Goal: Transaction & Acquisition: Book appointment/travel/reservation

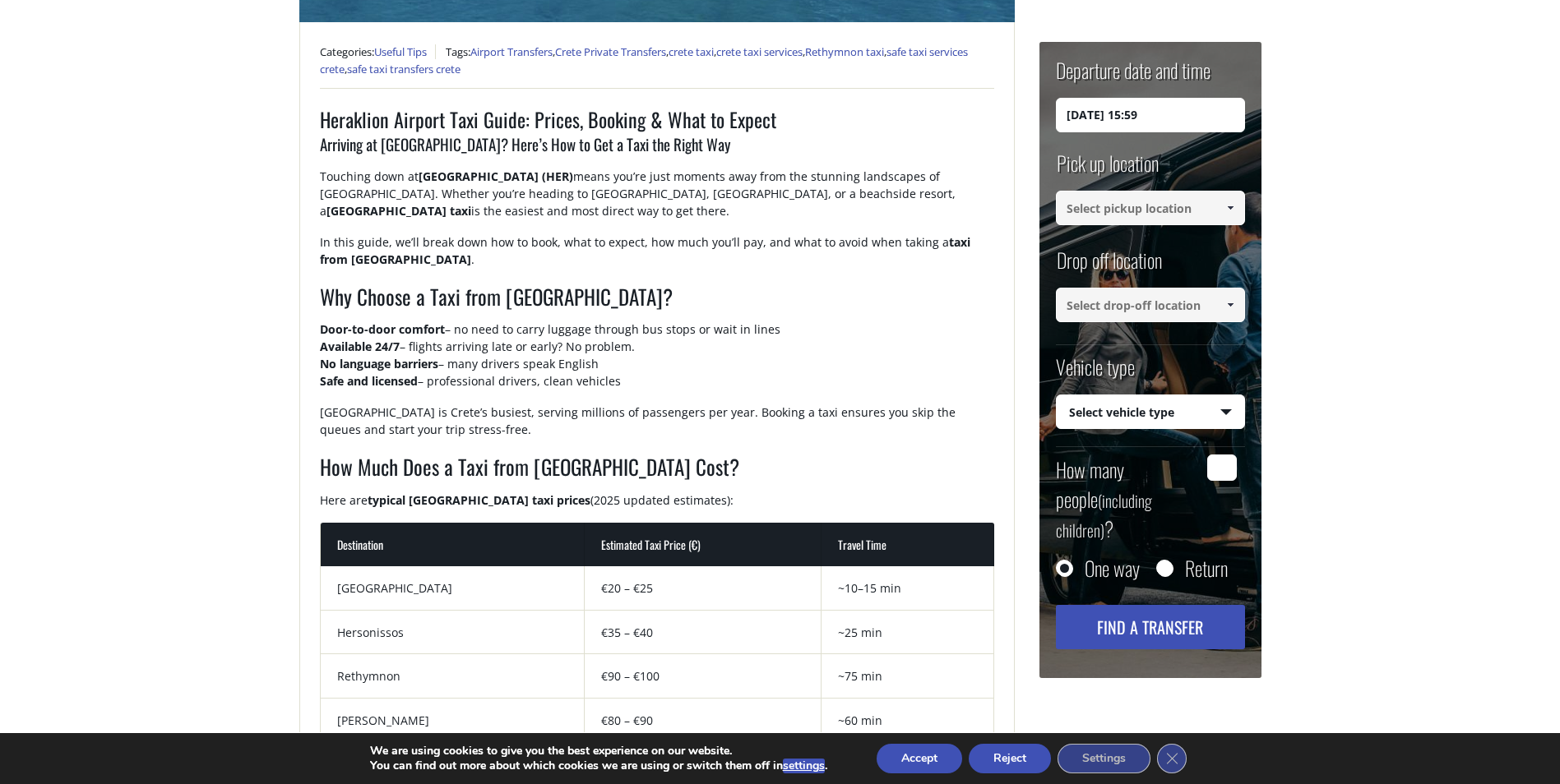
scroll to position [740, 0]
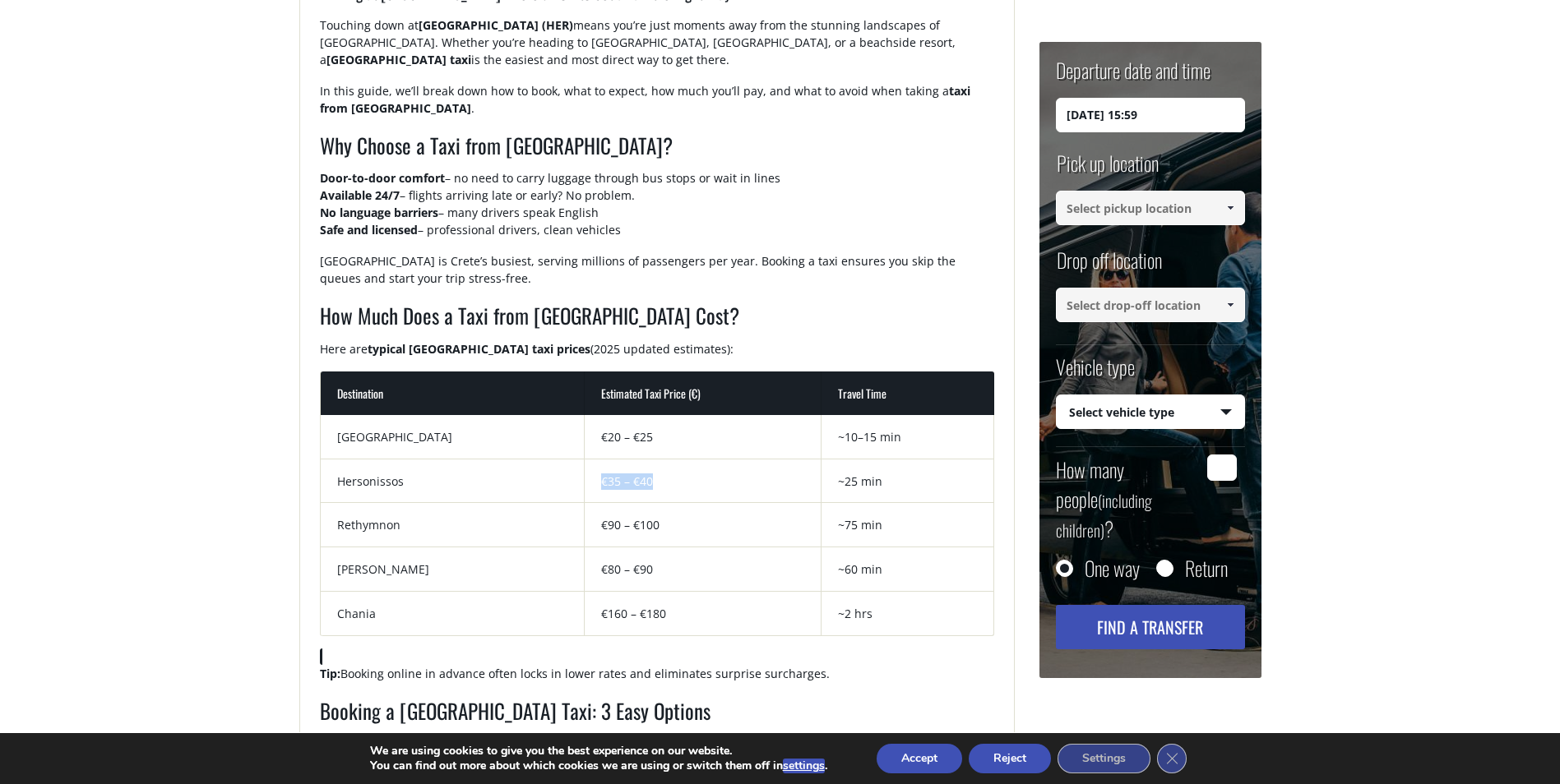
drag, startPoint x: 591, startPoint y: 473, endPoint x: 675, endPoint y: 486, distance: 85.0
click at [675, 486] on td "€35 – €40" at bounding box center [703, 482] width 237 height 44
drag, startPoint x: 675, startPoint y: 486, endPoint x: 543, endPoint y: 477, distance: 132.3
click at [543, 477] on td "Hersonissos" at bounding box center [453, 482] width 265 height 44
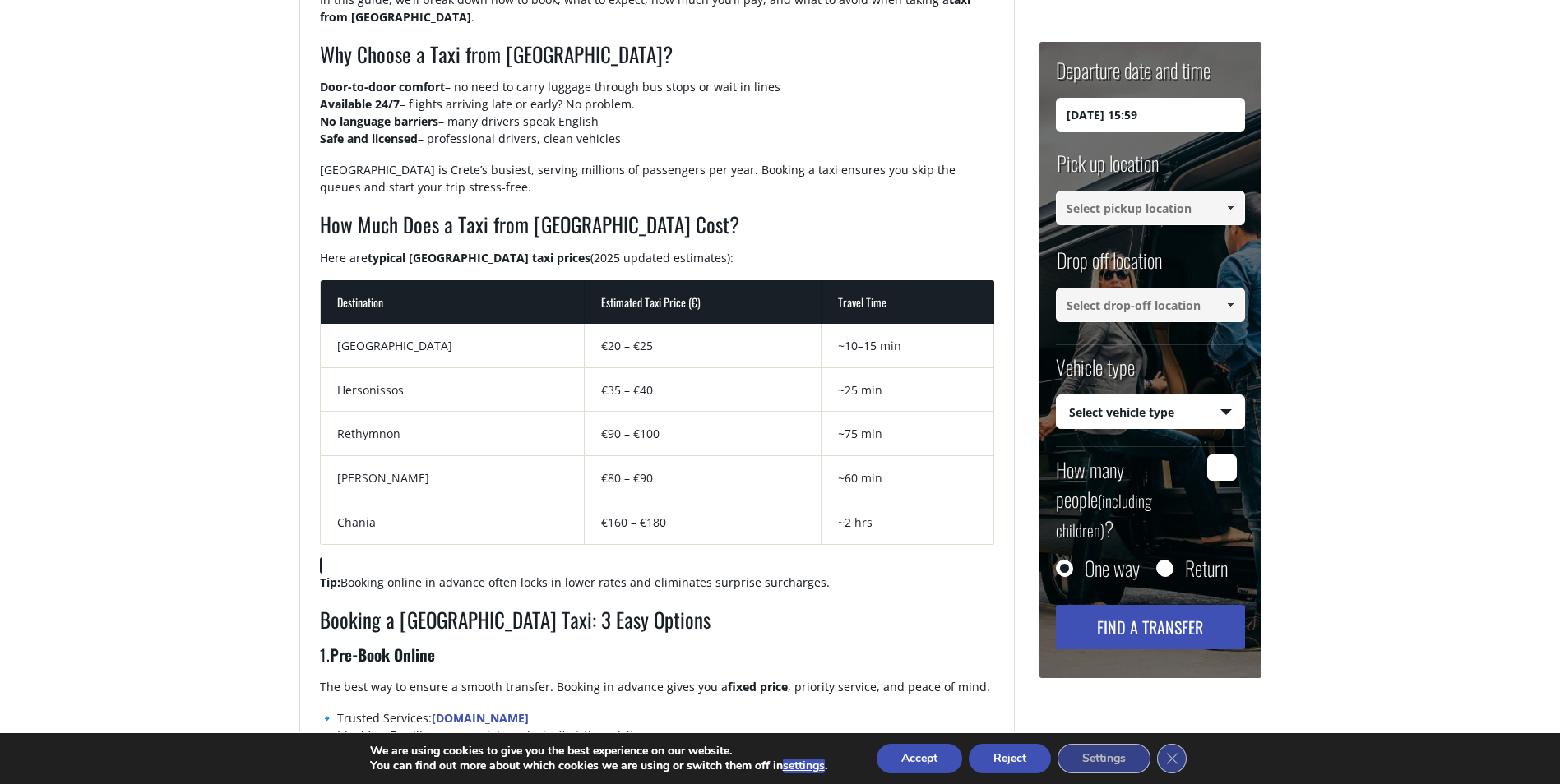
scroll to position [986, 0]
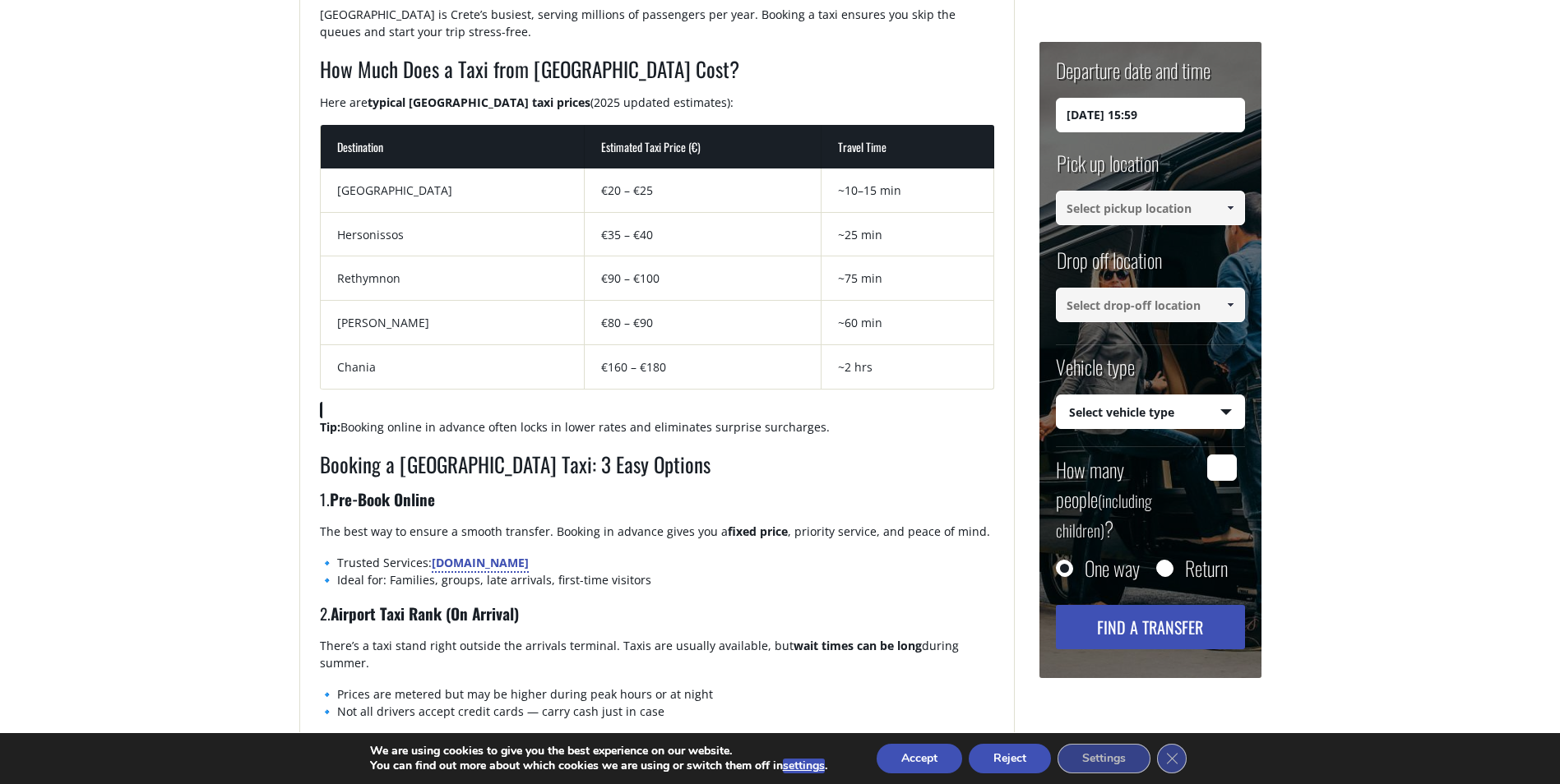
click at [487, 563] on link "CreteTaxiTransfers.gr" at bounding box center [480, 563] width 97 height 16
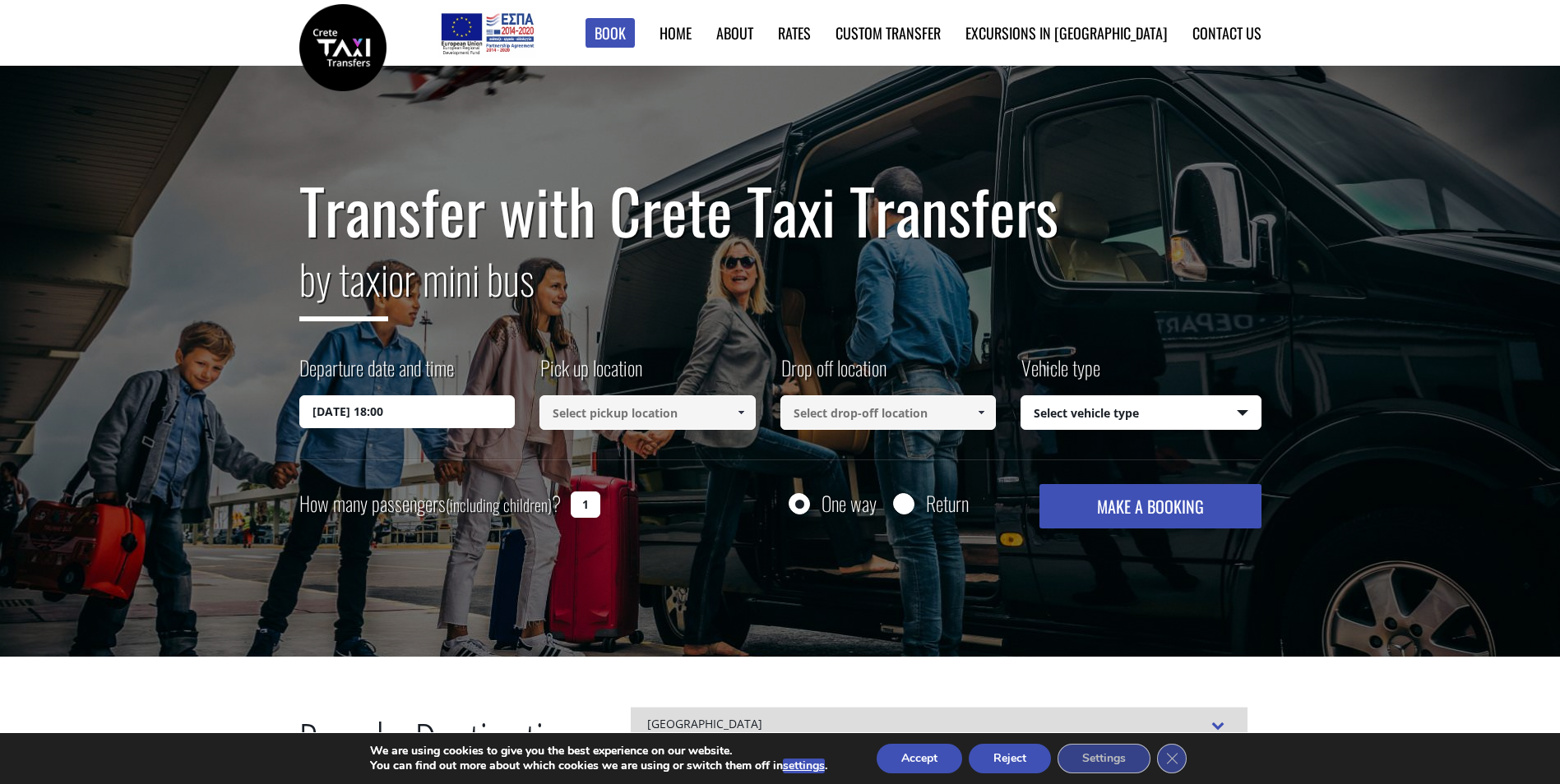
click at [415, 414] on input "01/10/2025 18:00" at bounding box center [408, 411] width 216 height 33
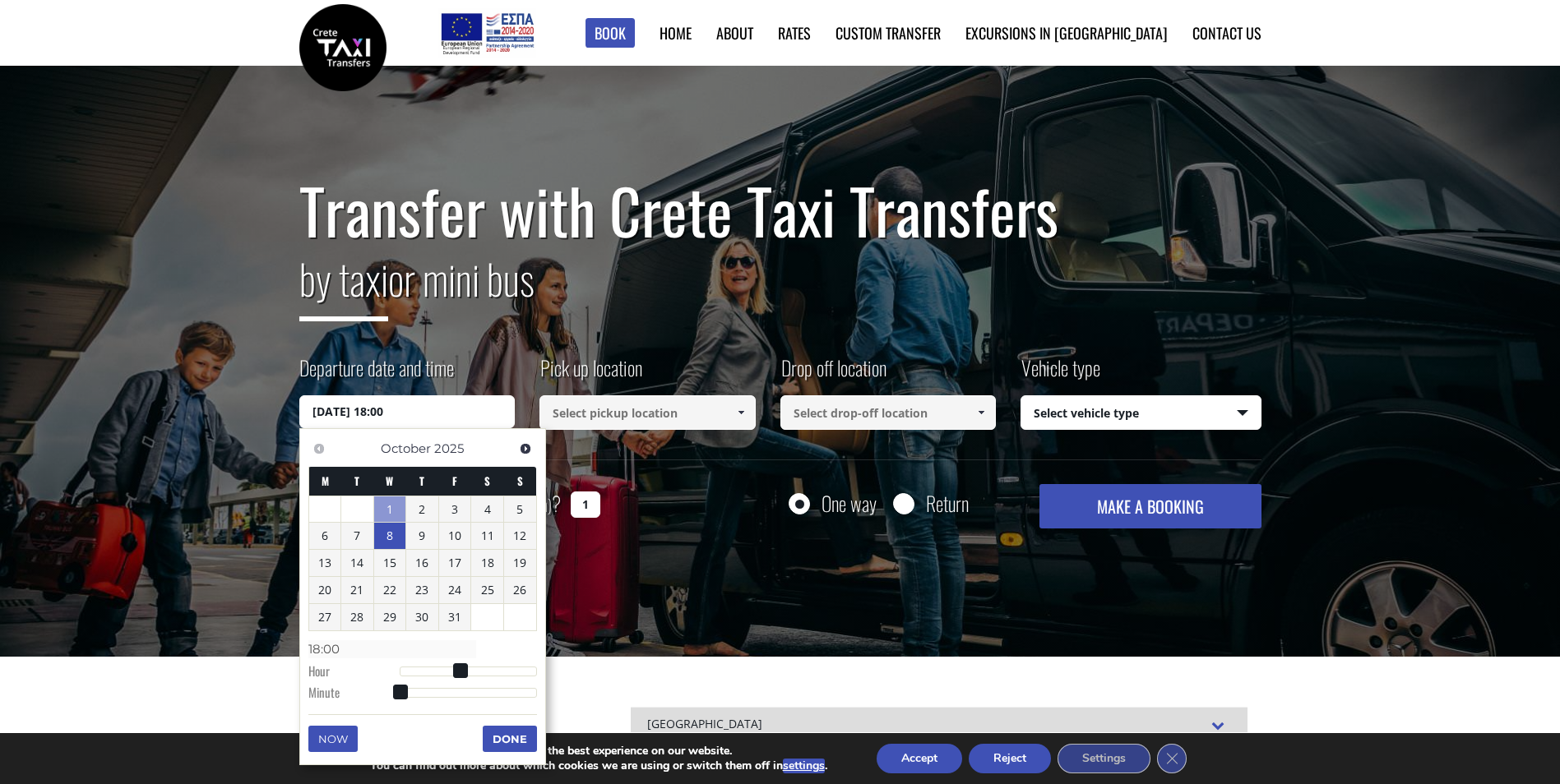
click at [392, 535] on link "8" at bounding box center [390, 536] width 32 height 27
type input "08/10/2025 01:00"
type input "01:00"
click at [405, 674] on span at bounding box center [406, 671] width 15 height 15
type input "08/10/2025 01:01"
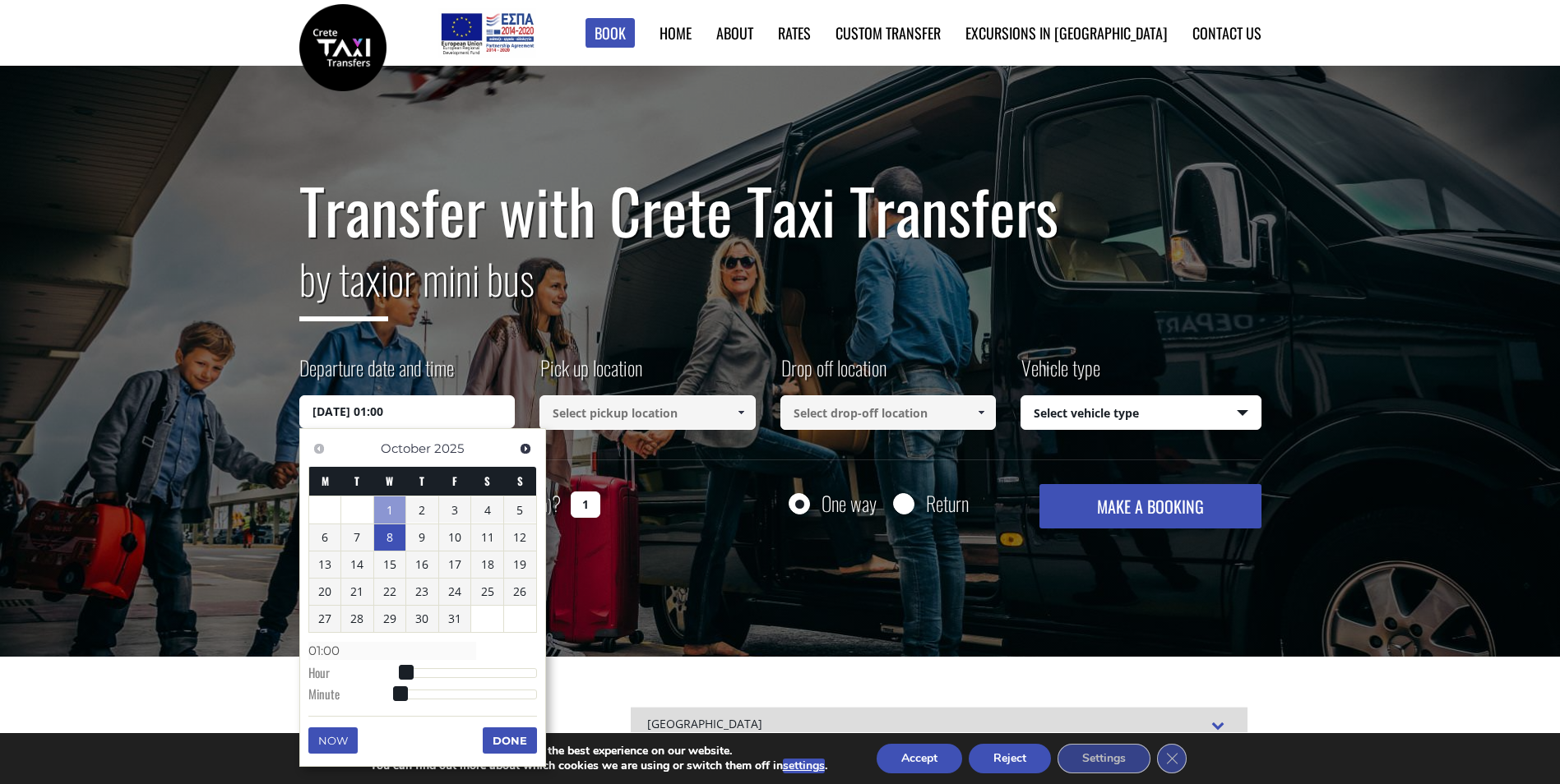
type input "01:01"
type input "08/10/2025 01:02"
type input "01:02"
type input "08/10/2025 01:03"
type input "01:03"
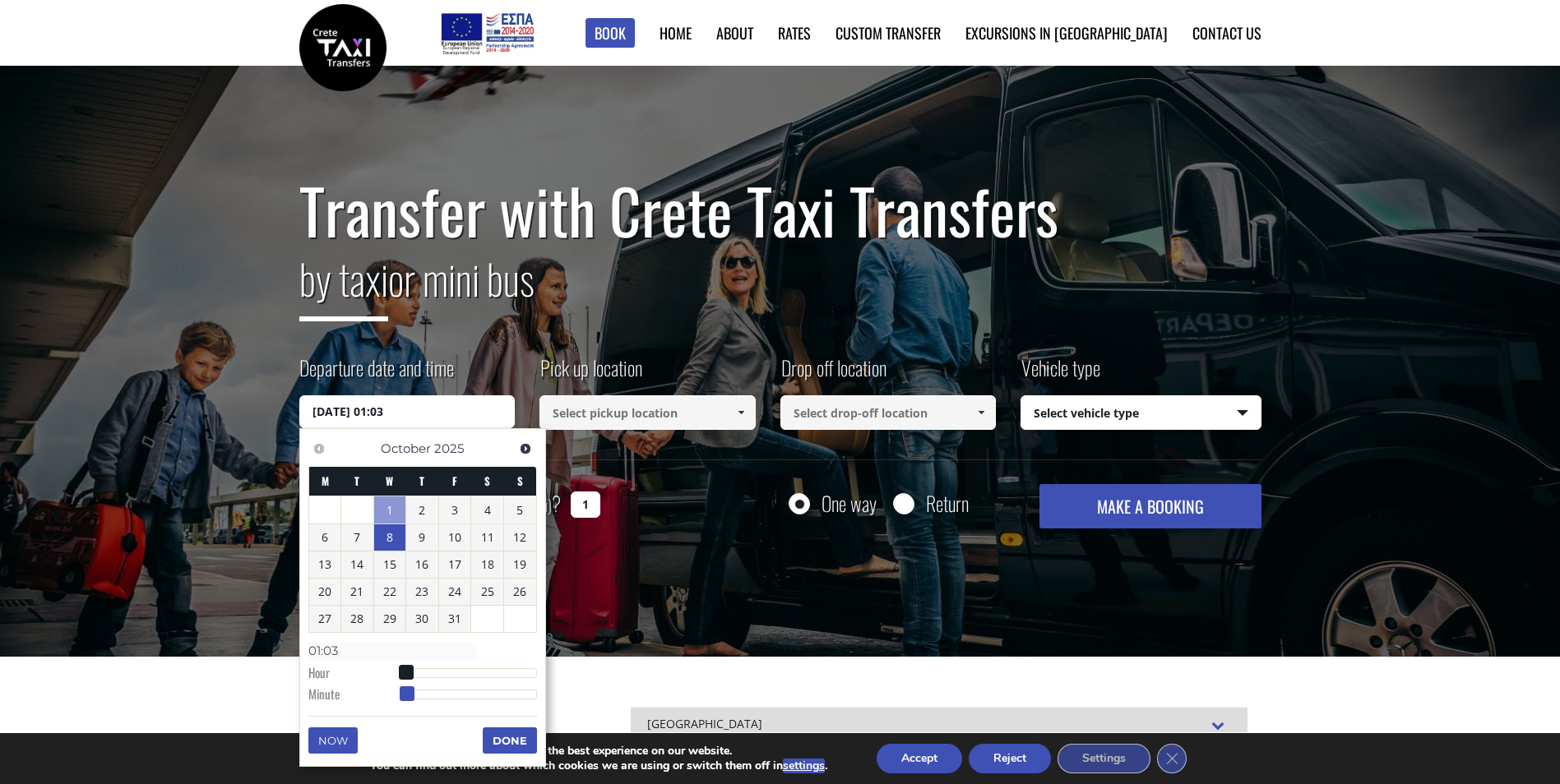
type input "08/10/2025 01:04"
type input "01:04"
type input "08/10/2025 01:05"
type input "01:05"
type input "08/10/2025 01:06"
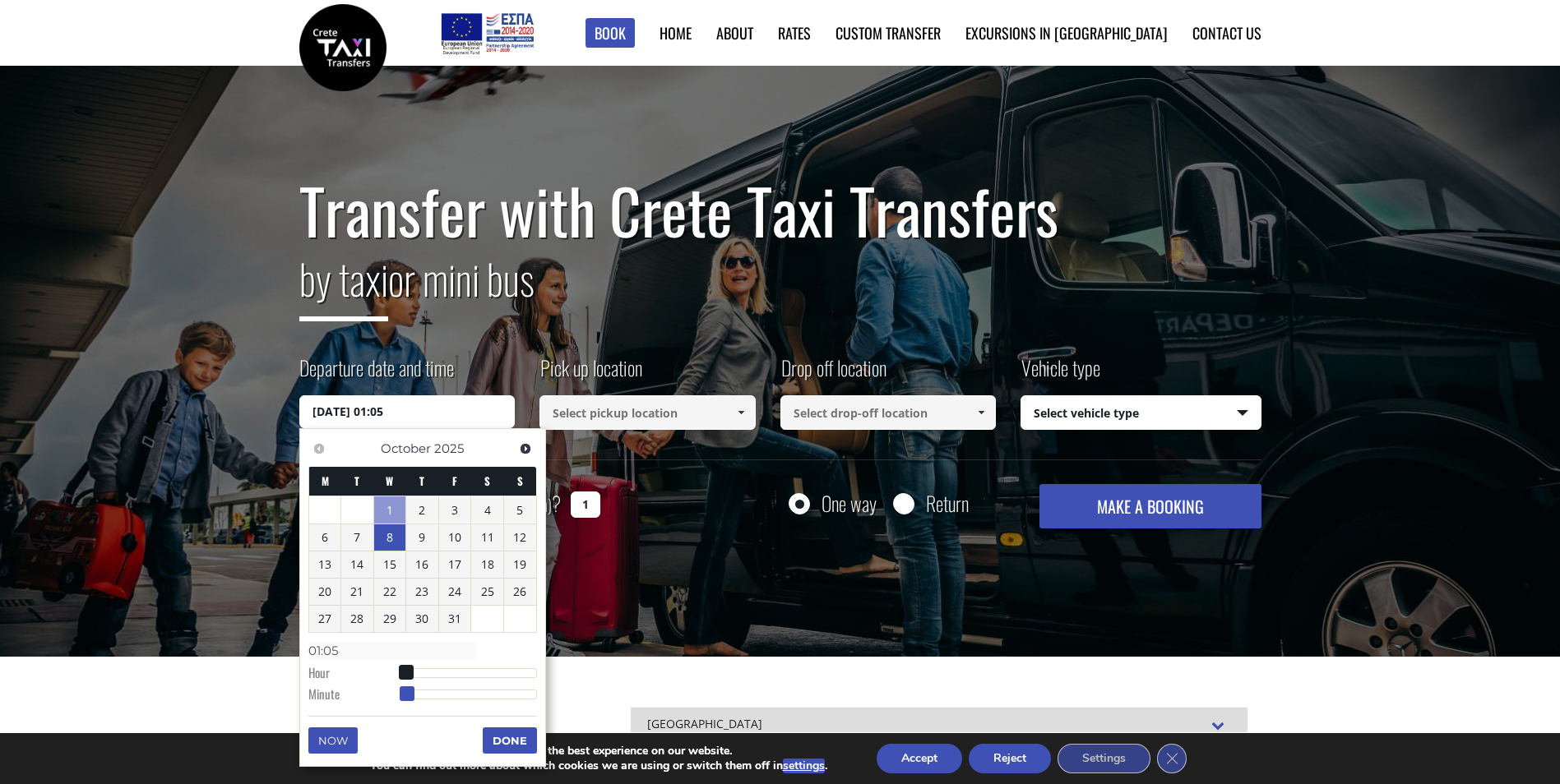
type input "01:06"
type input "08/10/2025 01:07"
type input "01:07"
type input "08/10/2025 01:08"
type input "01:08"
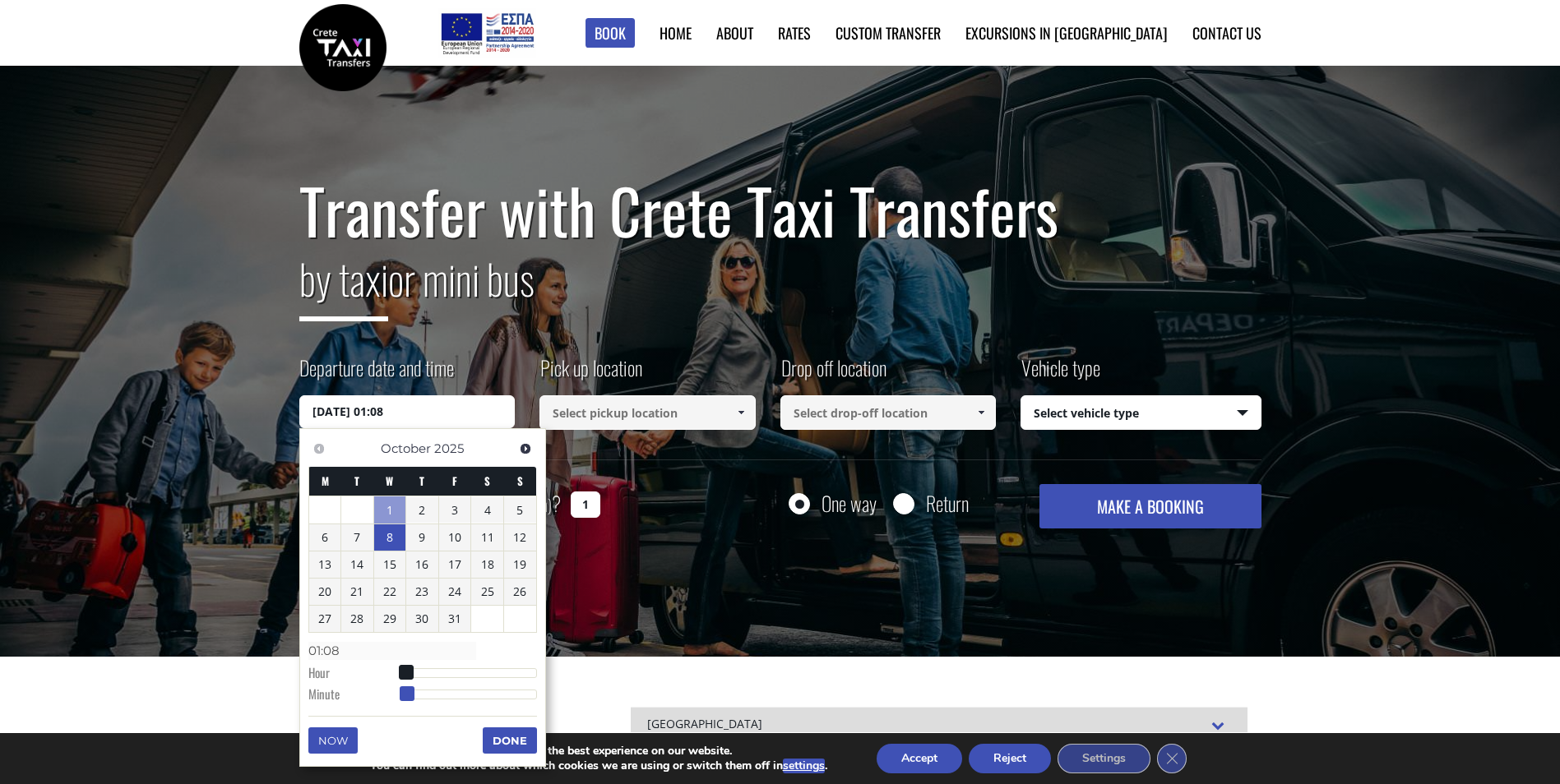
type input "08/10/2025 01:09"
type input "01:09"
type input "08/10/2025 01:10"
type input "01:10"
type input "08/10/2025 01:11"
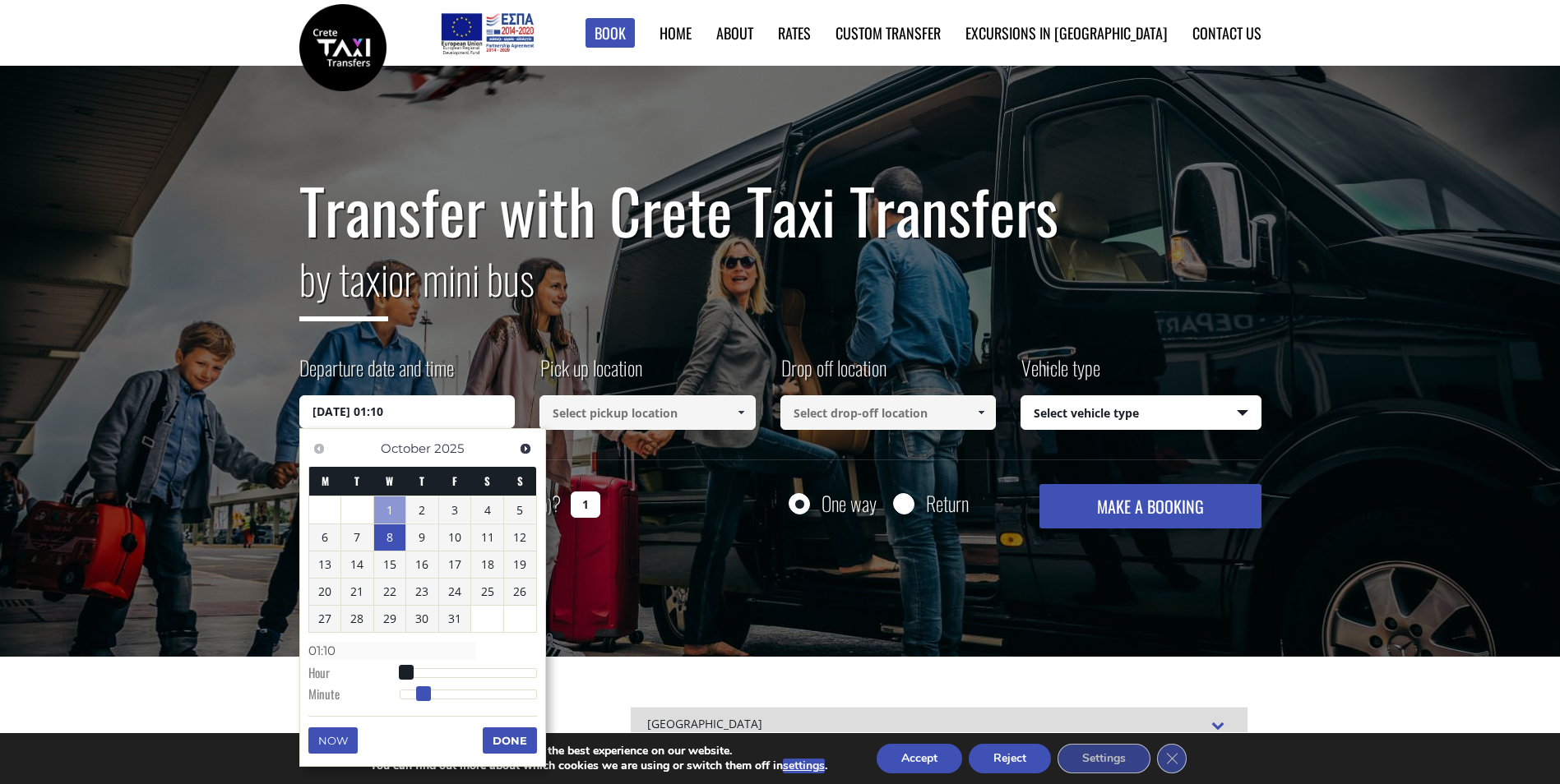
type input "01:11"
type input "08/10/2025 01:12"
type input "01:12"
type input "08/10/2025 01:13"
type input "01:13"
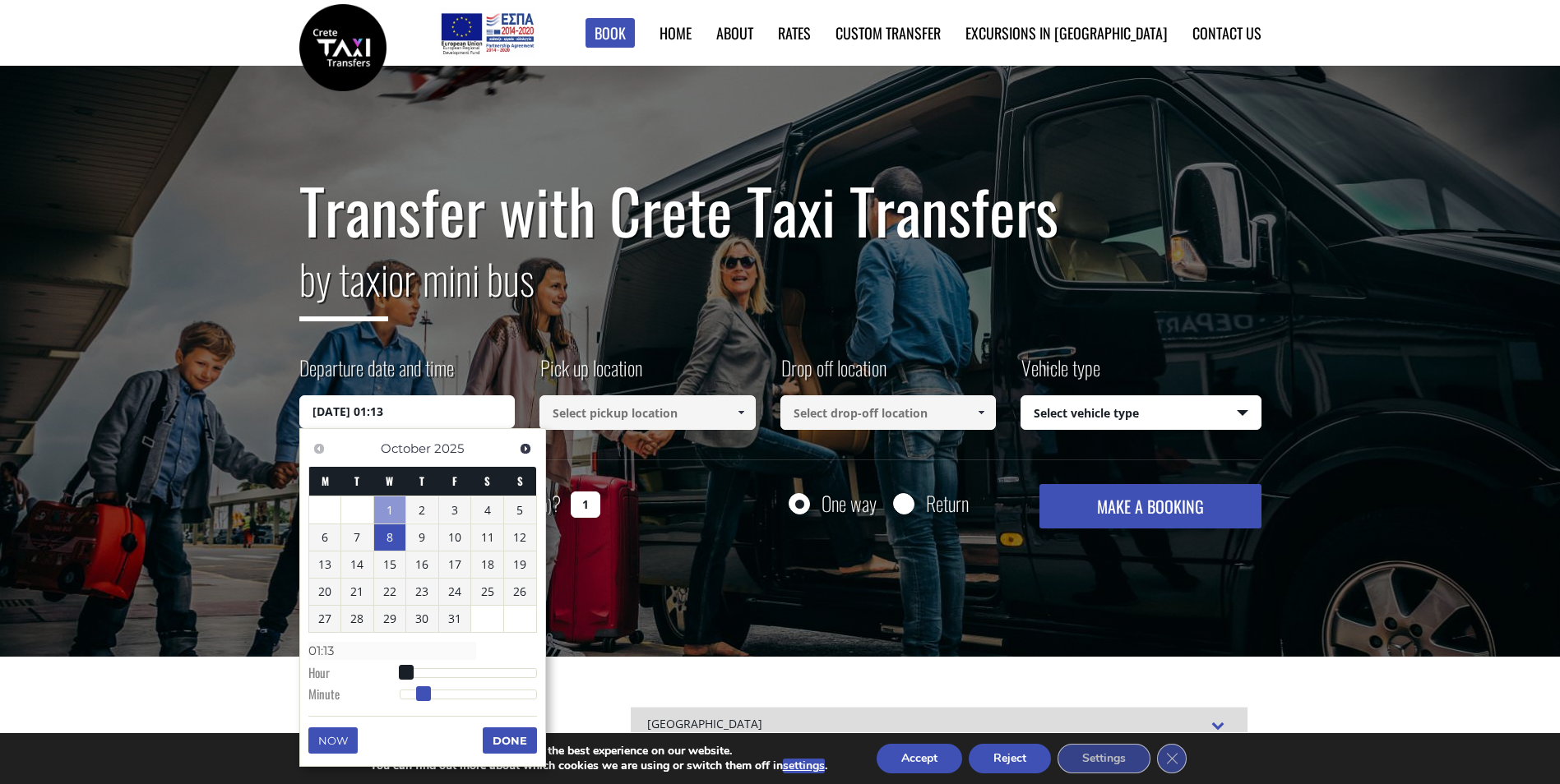
type input "08/10/2025 01:14"
type input "01:14"
type input "08/10/2025 01:15"
type input "01:15"
type input "08/10/2025 01:16"
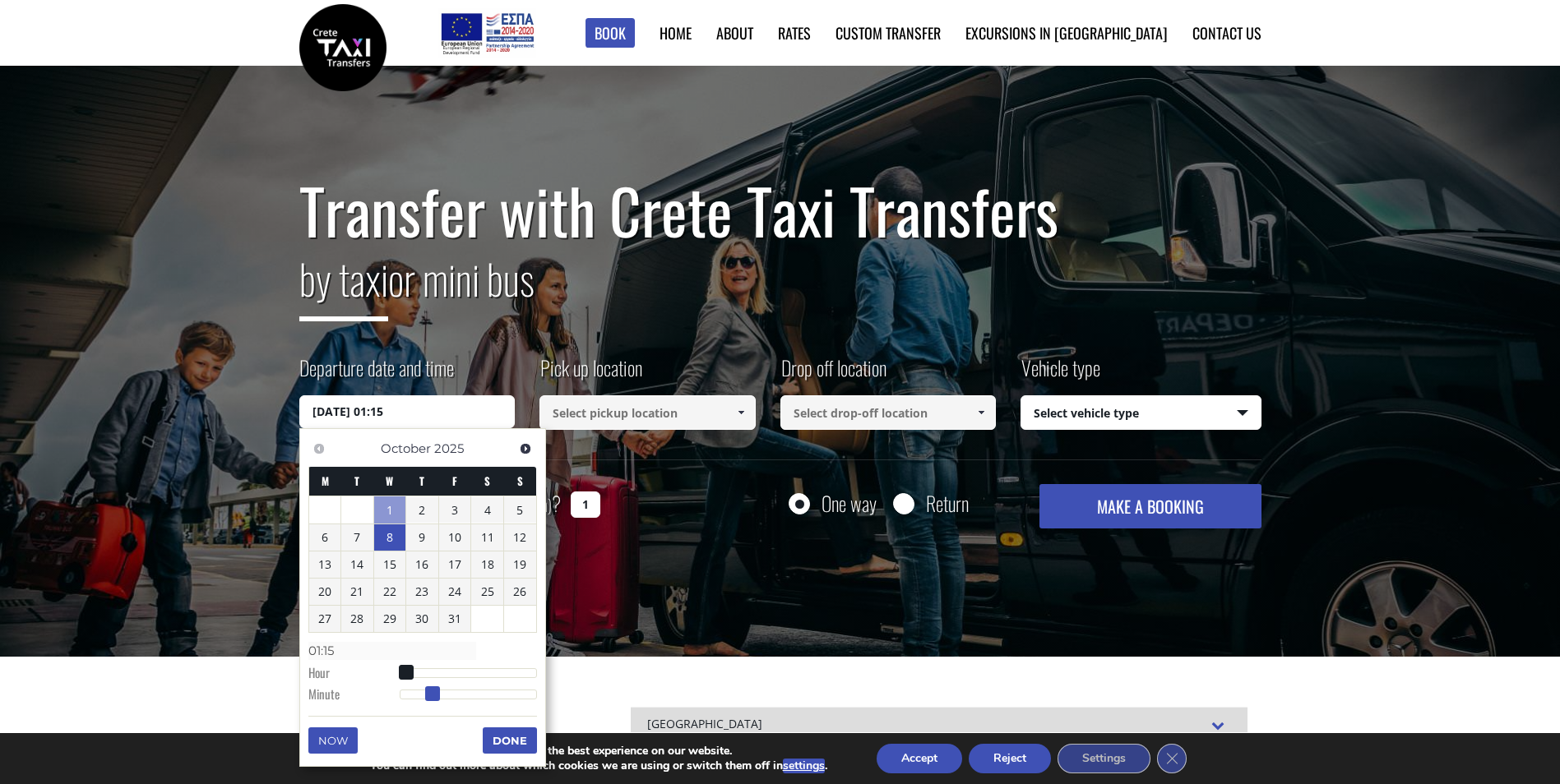
type input "01:16"
type input "08/10/2025 01:17"
type input "01:17"
type input "08/10/2025 01:18"
type input "01:18"
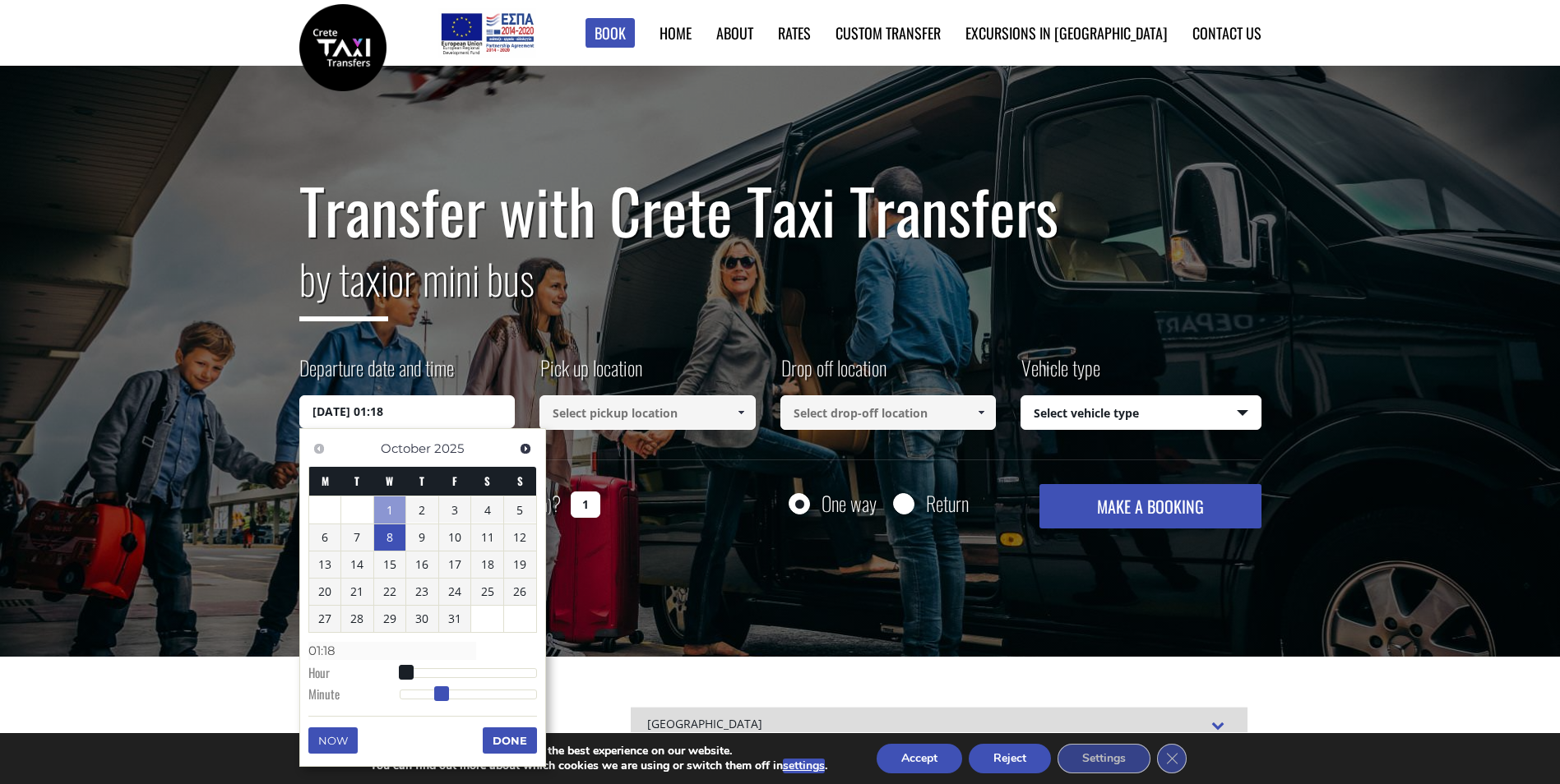
type input "08/10/2025 01:19"
type input "01:19"
type input "08/10/2025 01:20"
type input "01:20"
type input "08/10/2025 01:21"
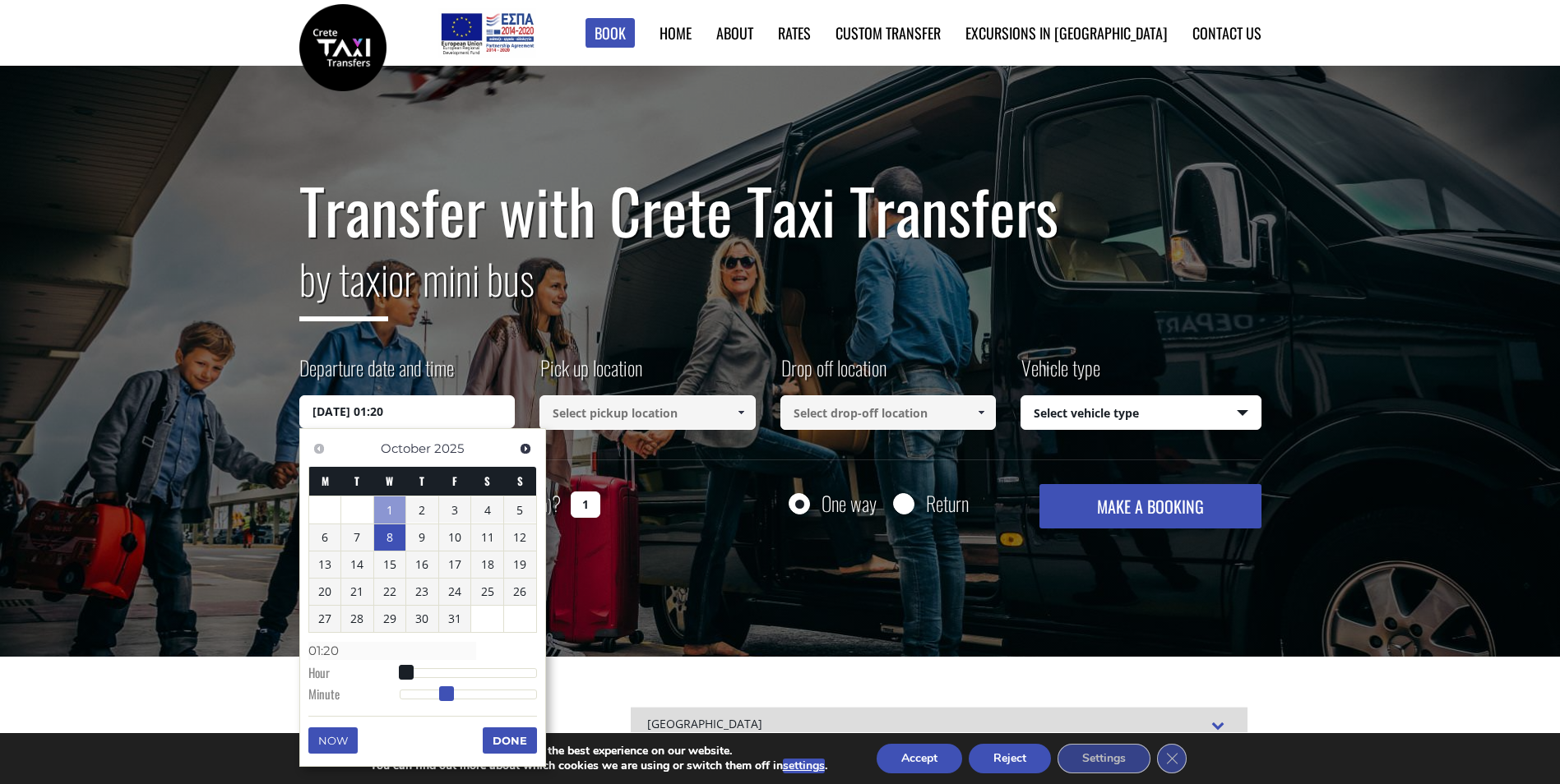
type input "01:21"
type input "08/10/2025 01:22"
type input "01:22"
type input "08/10/2025 01:23"
type input "01:23"
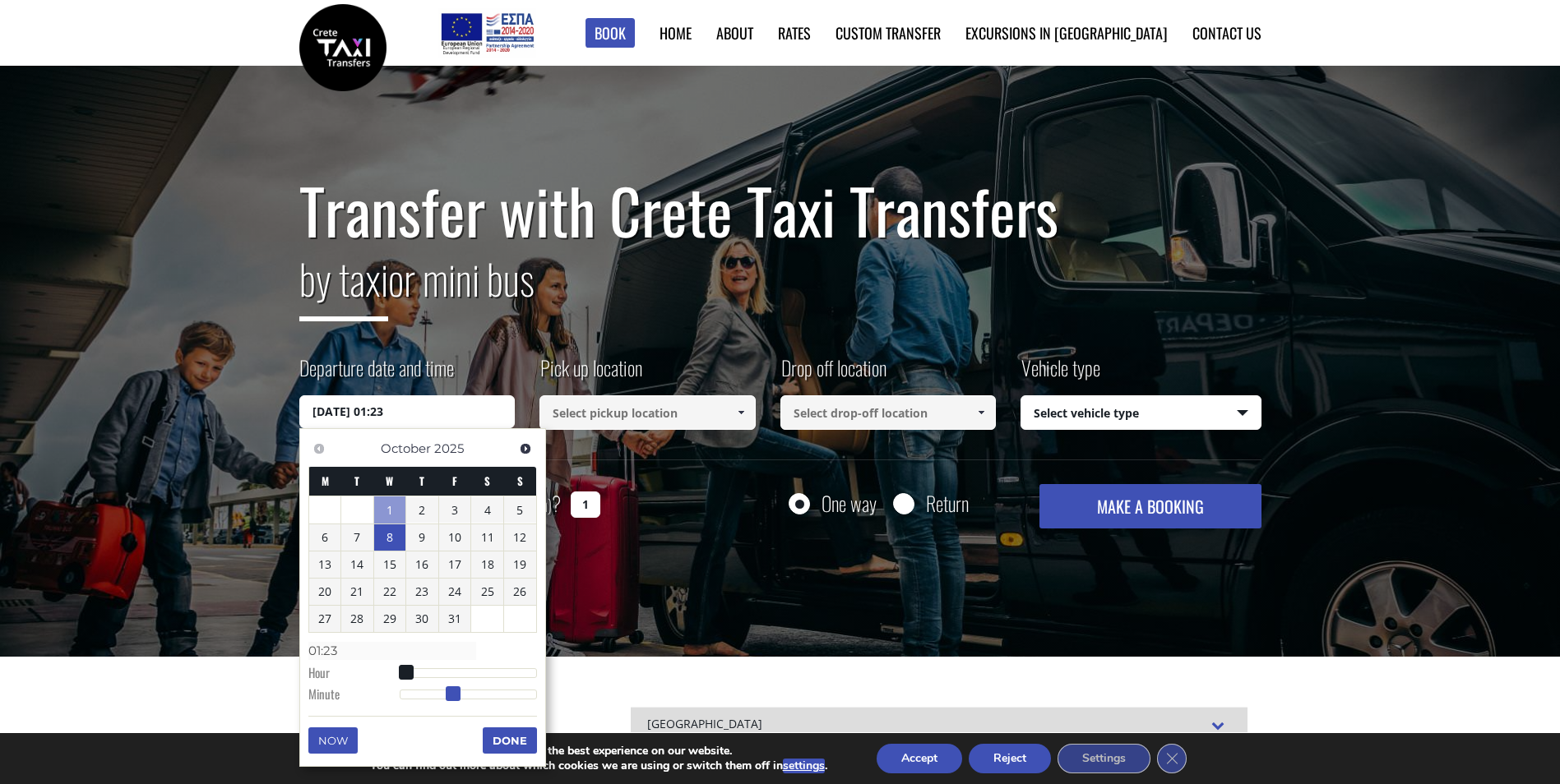
type input "08/10/2025 01:24"
type input "01:24"
type input "08/10/2025 01:25"
type input "01:25"
type input "08/10/2025 01:26"
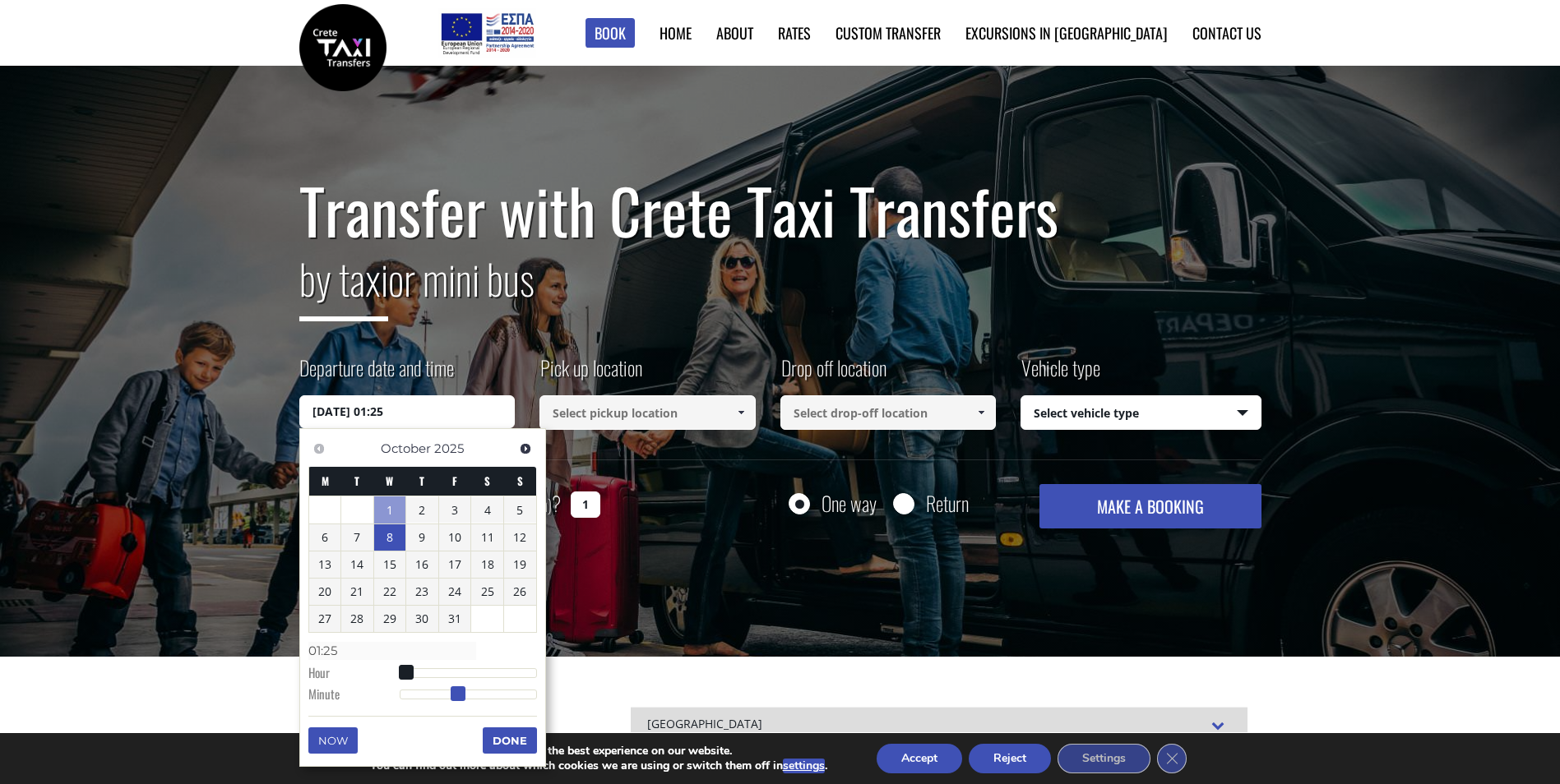
type input "01:26"
type input "08/10/2025 01:27"
type input "01:27"
type input "08/10/2025 01:28"
type input "01:28"
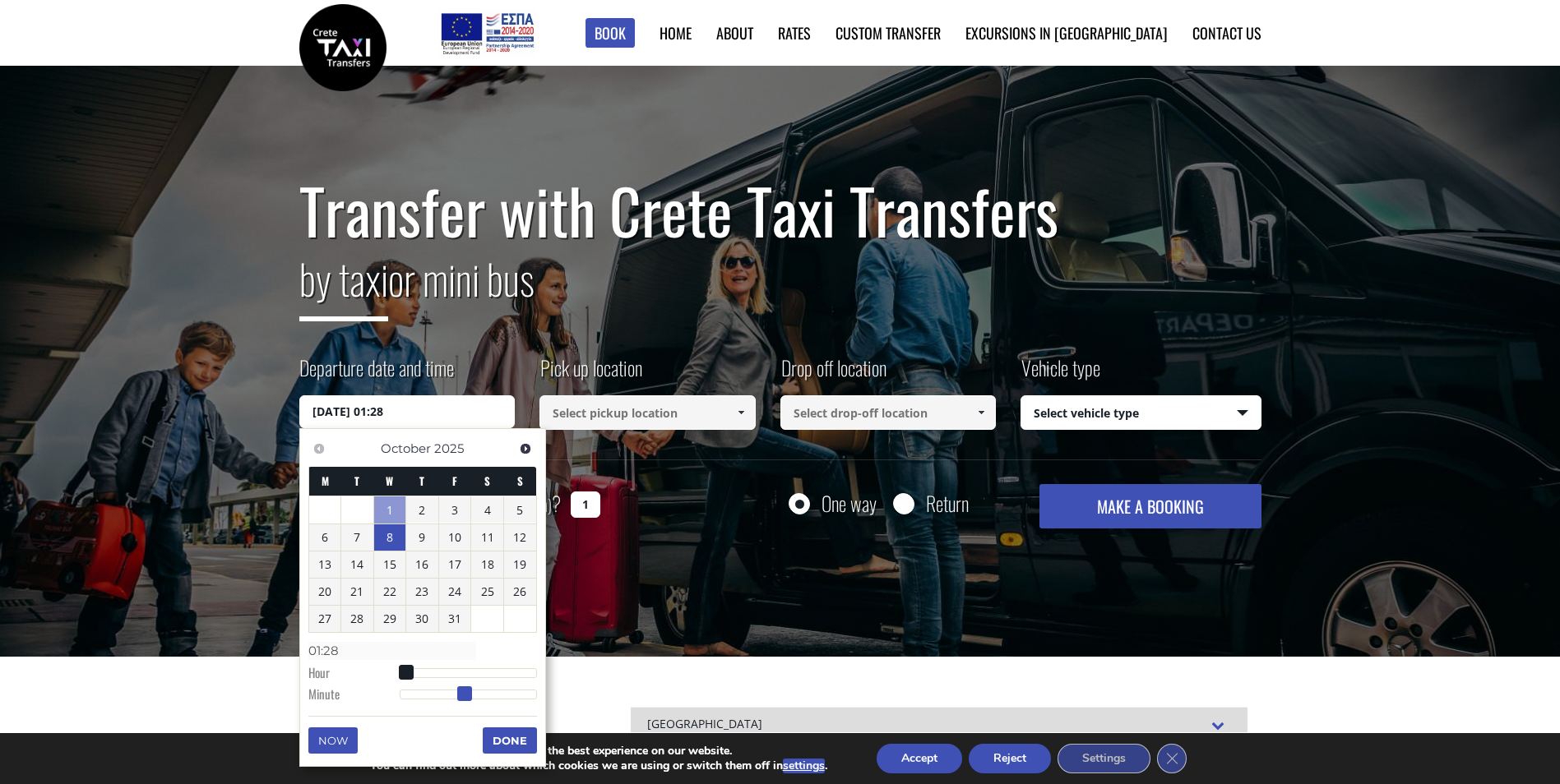
type input "08/10/2025 01:29"
type input "01:29"
type input "08/10/2025 01:30"
type input "01:30"
drag, startPoint x: 401, startPoint y: 695, endPoint x: 471, endPoint y: 695, distance: 70.0
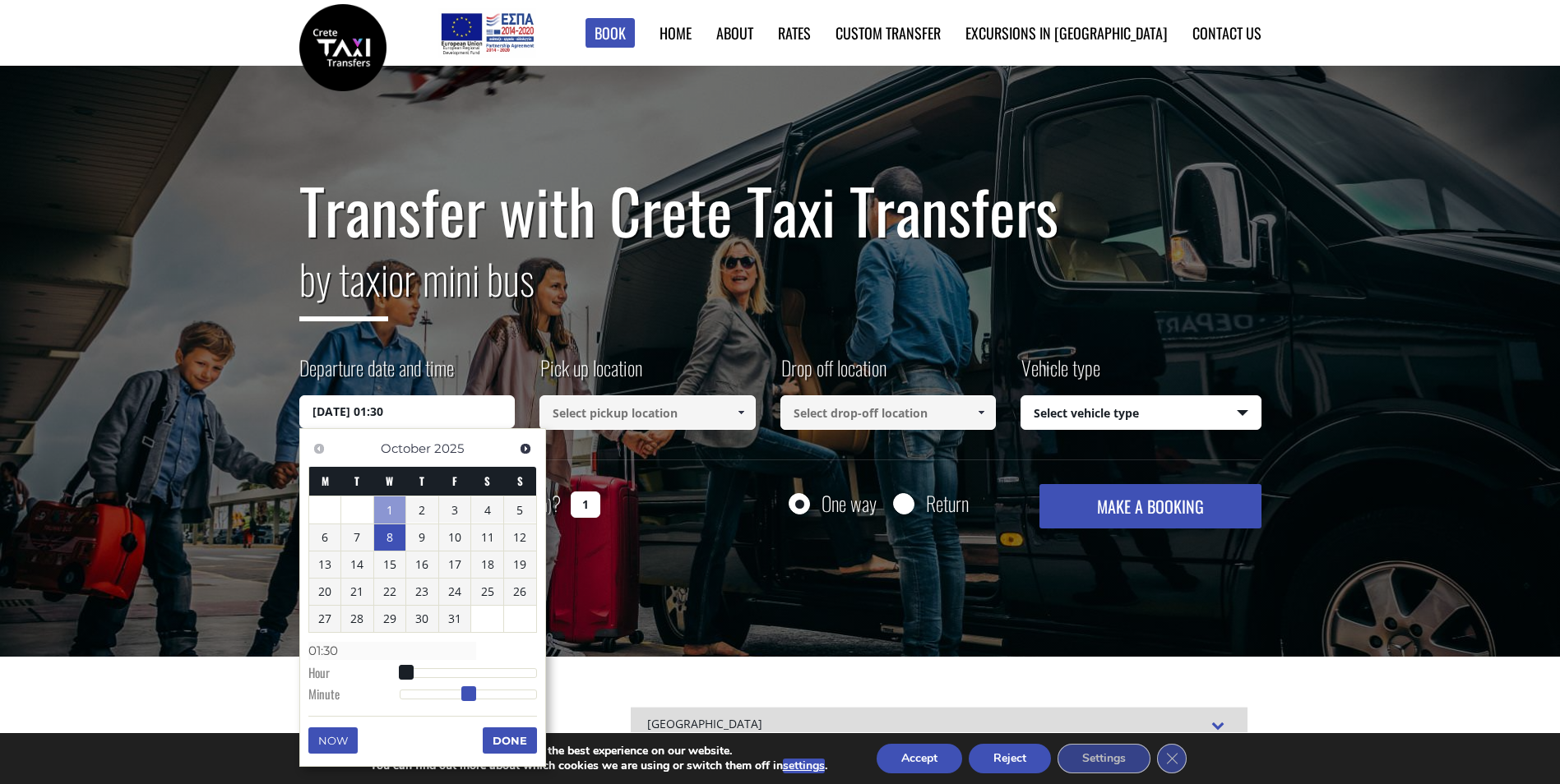
click at [471, 695] on span at bounding box center [468, 694] width 15 height 15
click at [508, 736] on button "Done" at bounding box center [510, 741] width 54 height 27
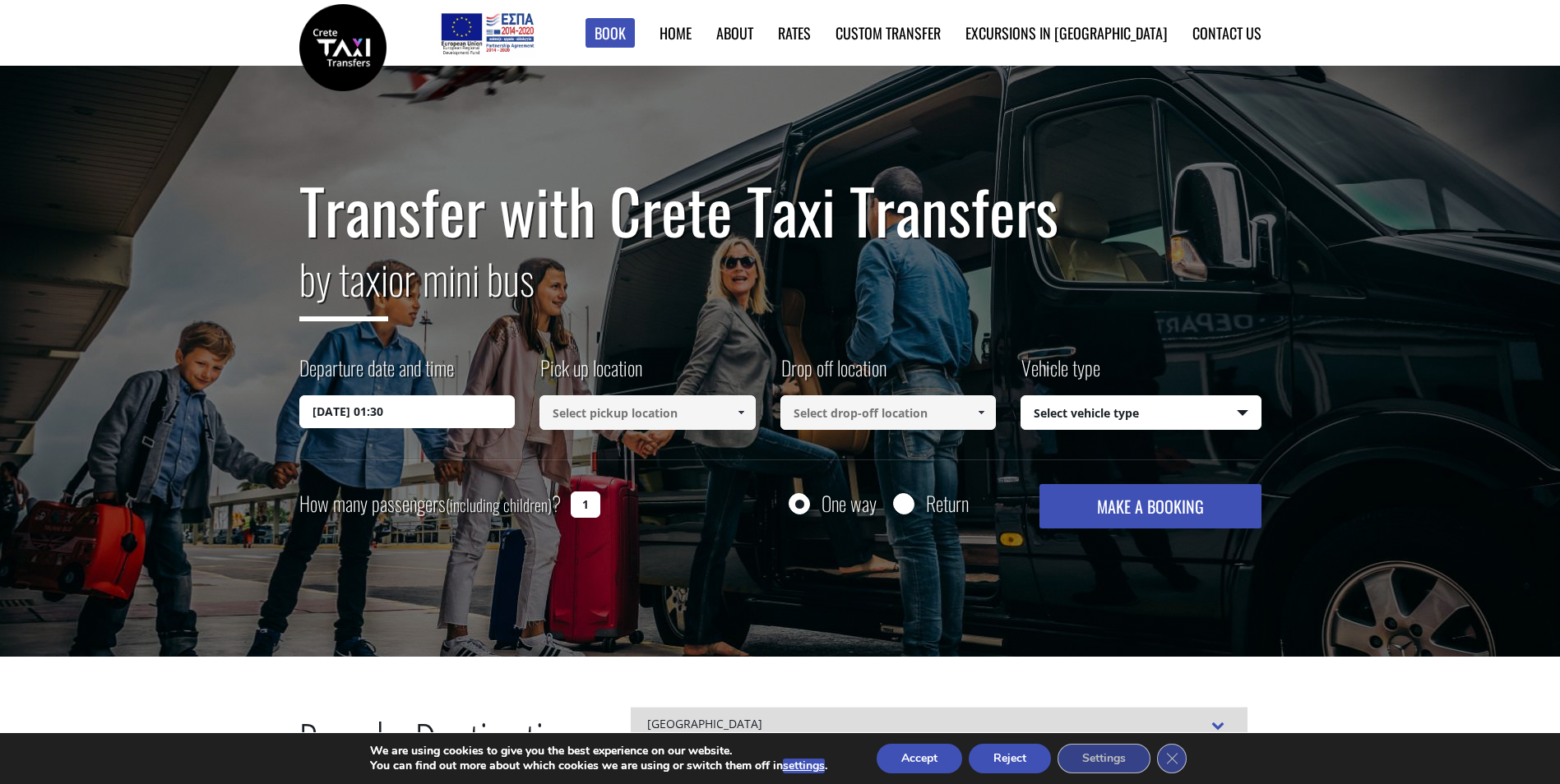
click at [648, 408] on input at bounding box center [648, 412] width 216 height 35
click at [734, 410] on span at bounding box center [740, 412] width 13 height 13
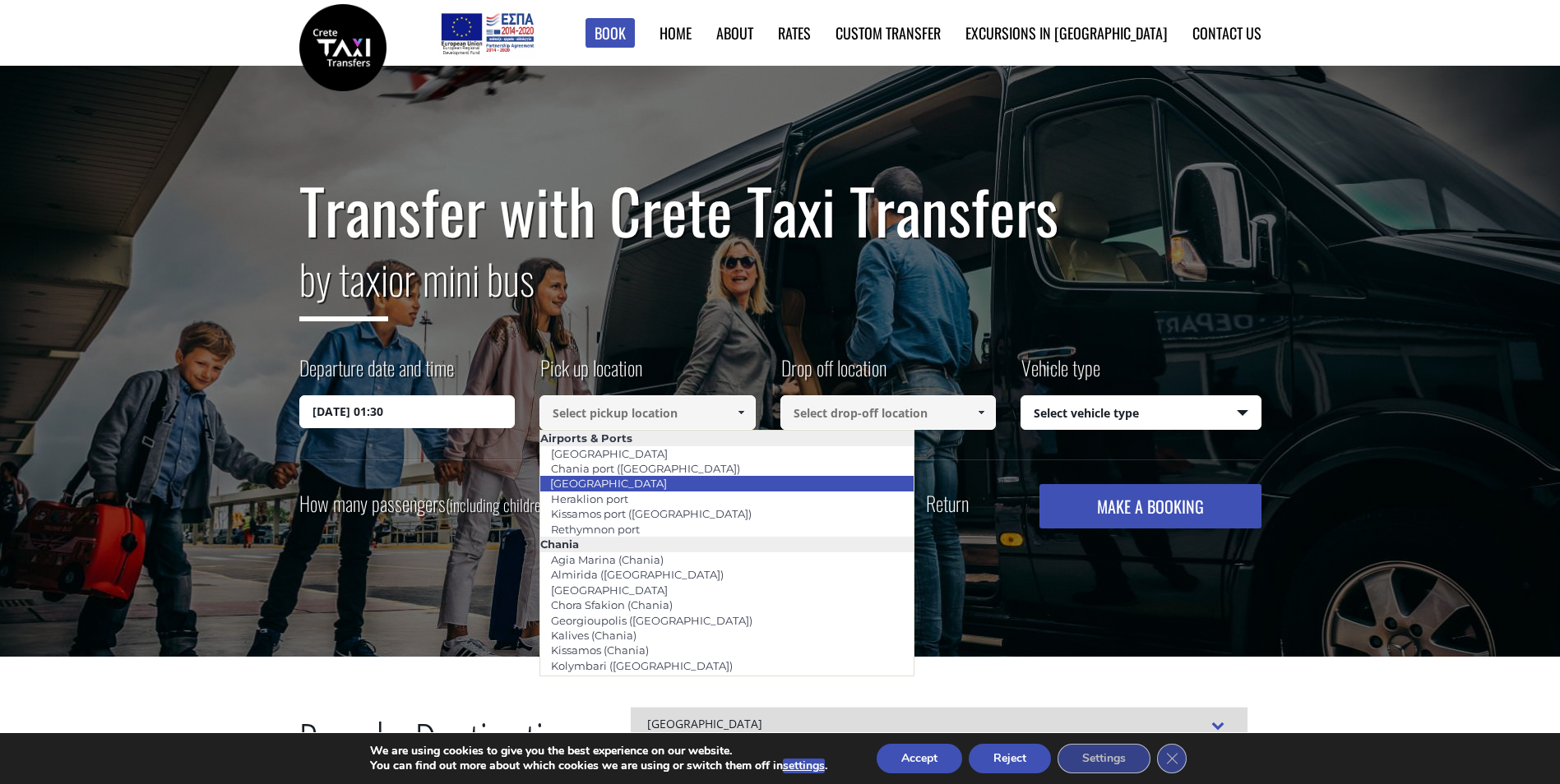
click at [633, 480] on link "[GEOGRAPHIC_DATA]" at bounding box center [609, 483] width 138 height 23
type input "[GEOGRAPHIC_DATA]"
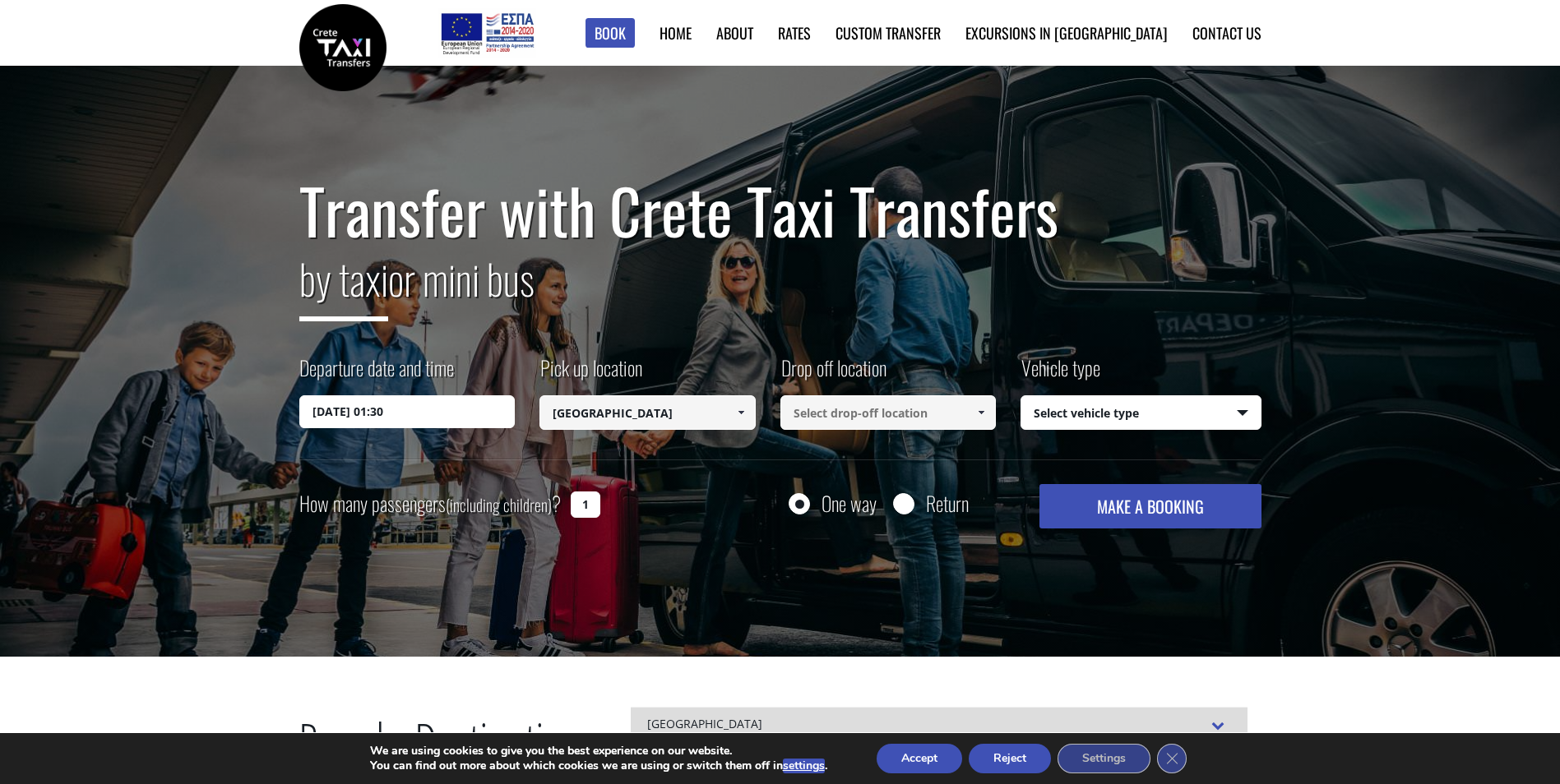
click at [890, 415] on input at bounding box center [888, 412] width 216 height 35
click at [972, 420] on link at bounding box center [981, 412] width 27 height 35
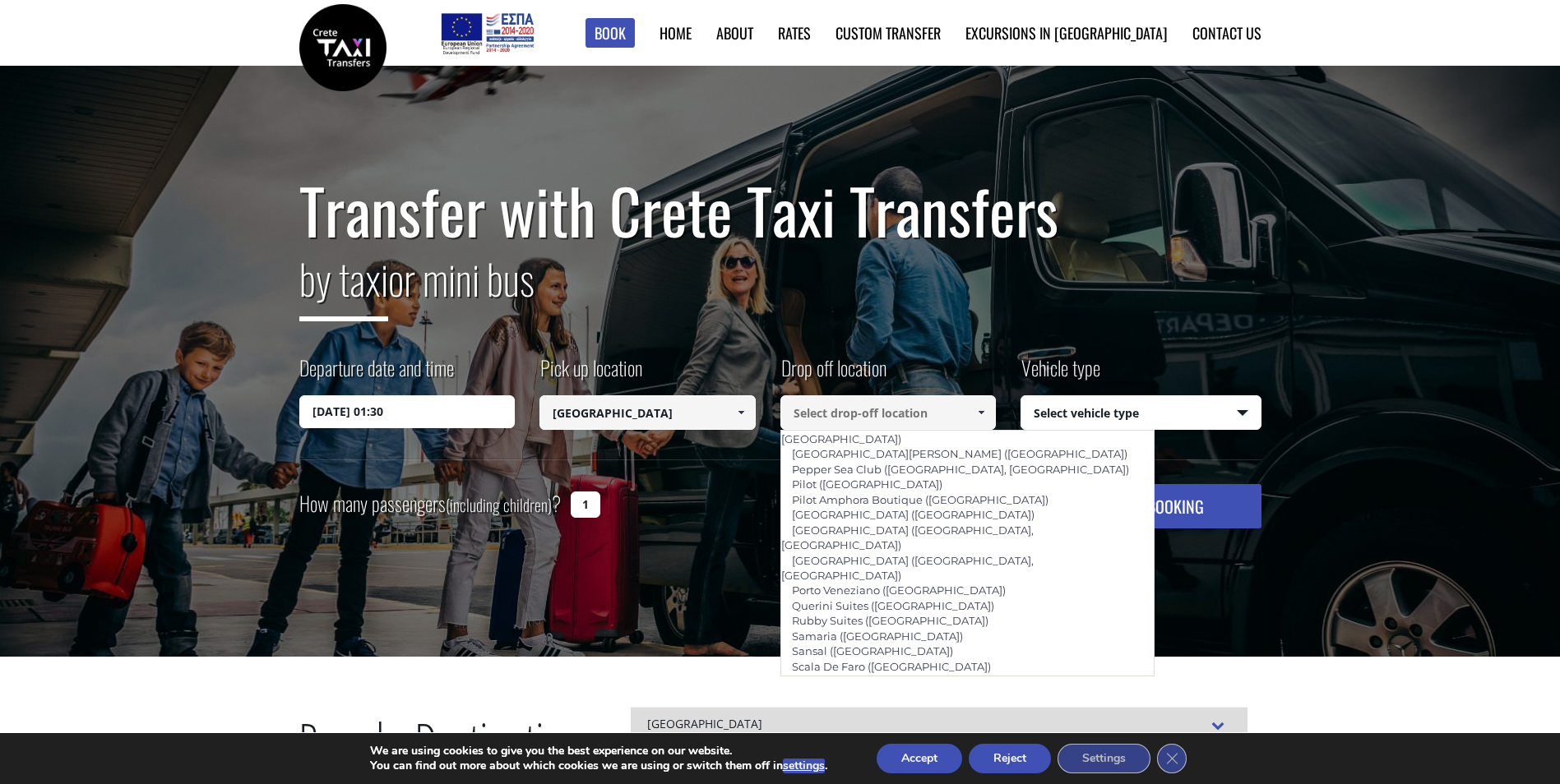
scroll to position [1059, 0]
type input "Hersonissos (Heraklion)"
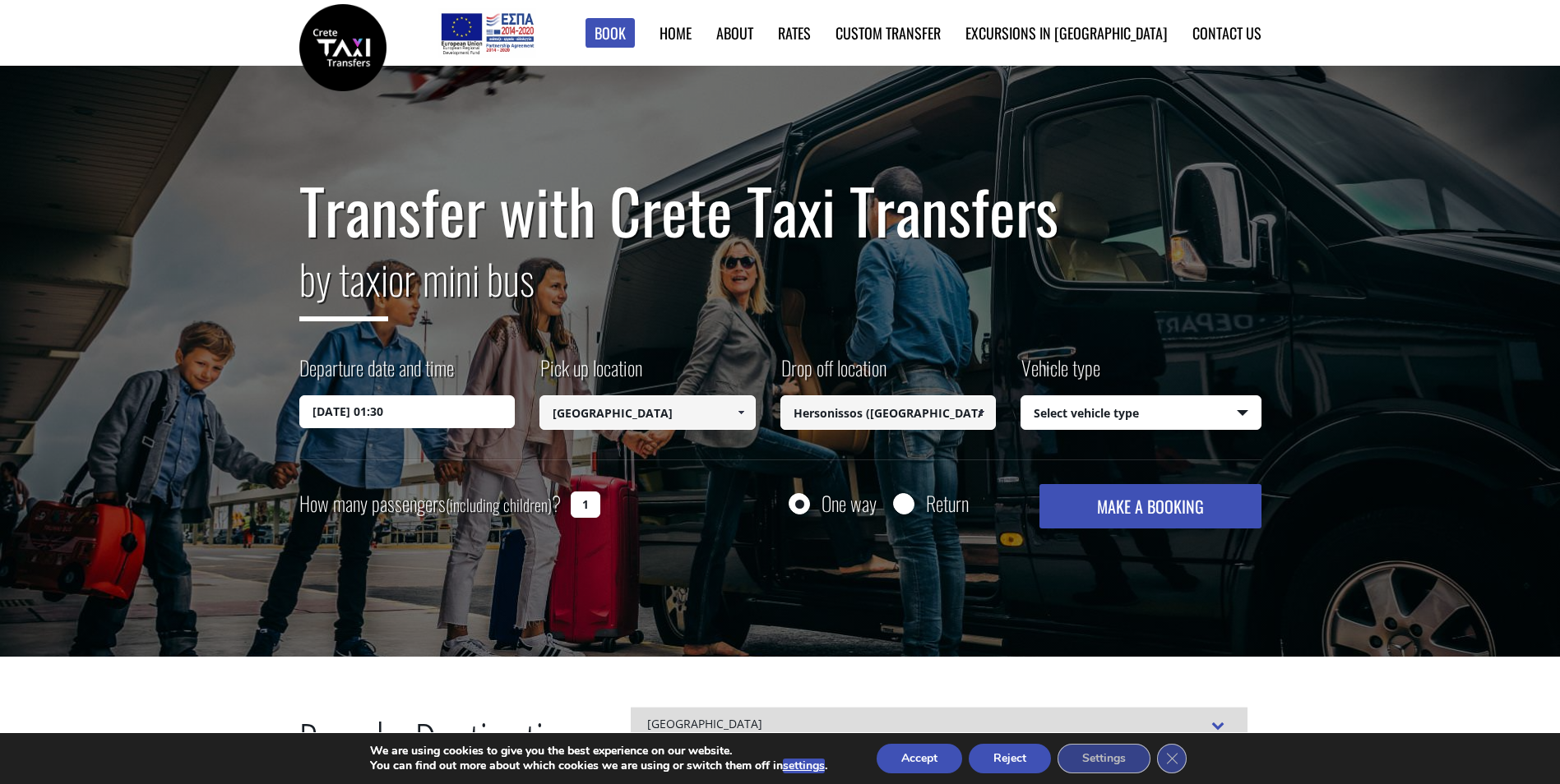
click at [1116, 391] on div "Vehicle type Select vehicle type Select vehicle type Taxi (4 passengers) Merced…" at bounding box center [1141, 392] width 241 height 76
click at [1116, 408] on select "Select vehicle type Taxi (4 passengers) Mercedes E Class Mini Van (7 passengers…" at bounding box center [1141, 413] width 239 height 35
select select "540"
click at [1021, 396] on select "Select vehicle type Taxi (4 passengers) Mercedes E Class Mini Van (7 passengers…" at bounding box center [1141, 413] width 239 height 35
click at [1119, 503] on button "MAKE A BOOKING" at bounding box center [1150, 506] width 222 height 44
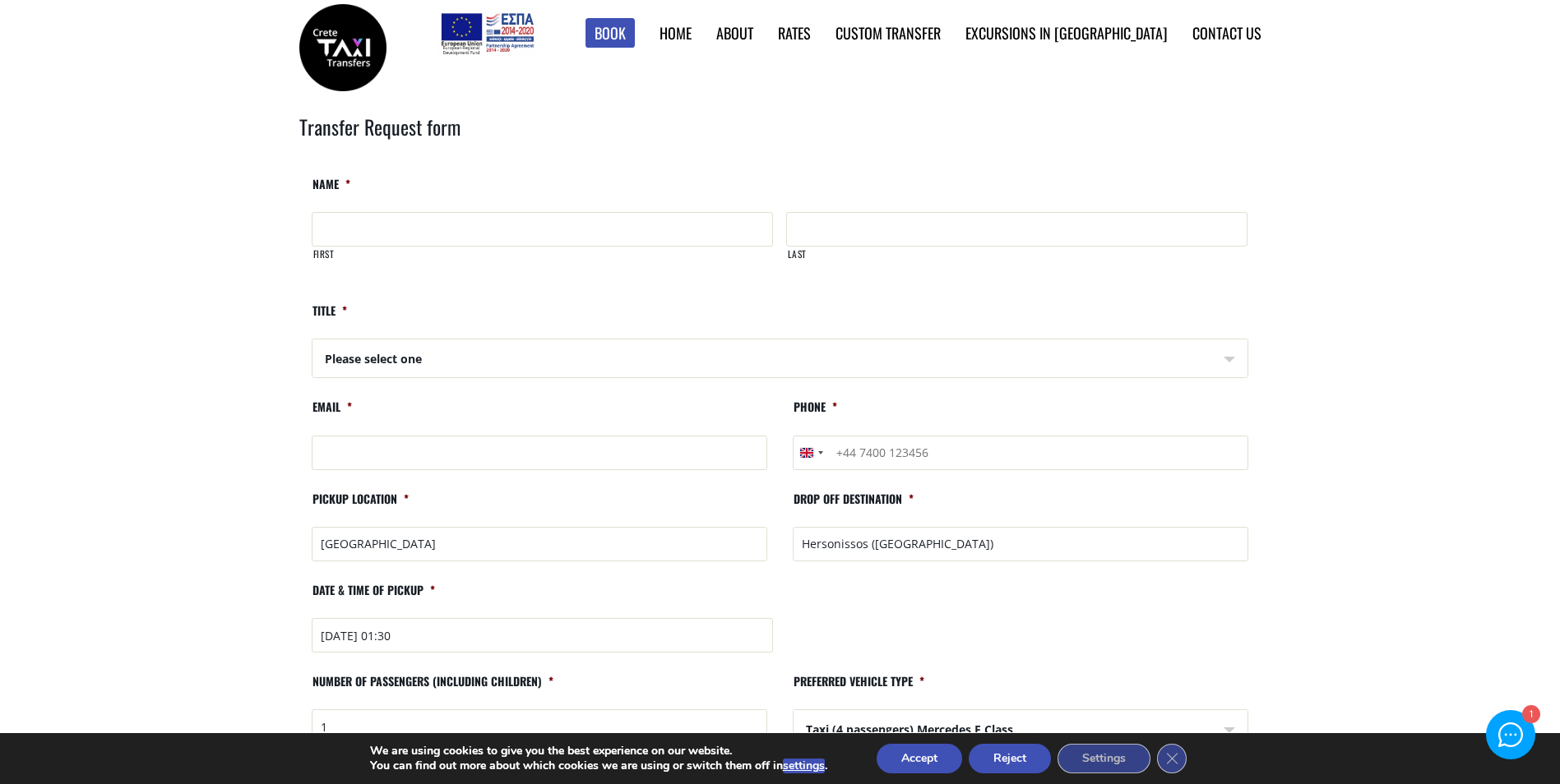
click at [0, 0] on link "Find Rates in Table" at bounding box center [0, 0] width 0 height 0
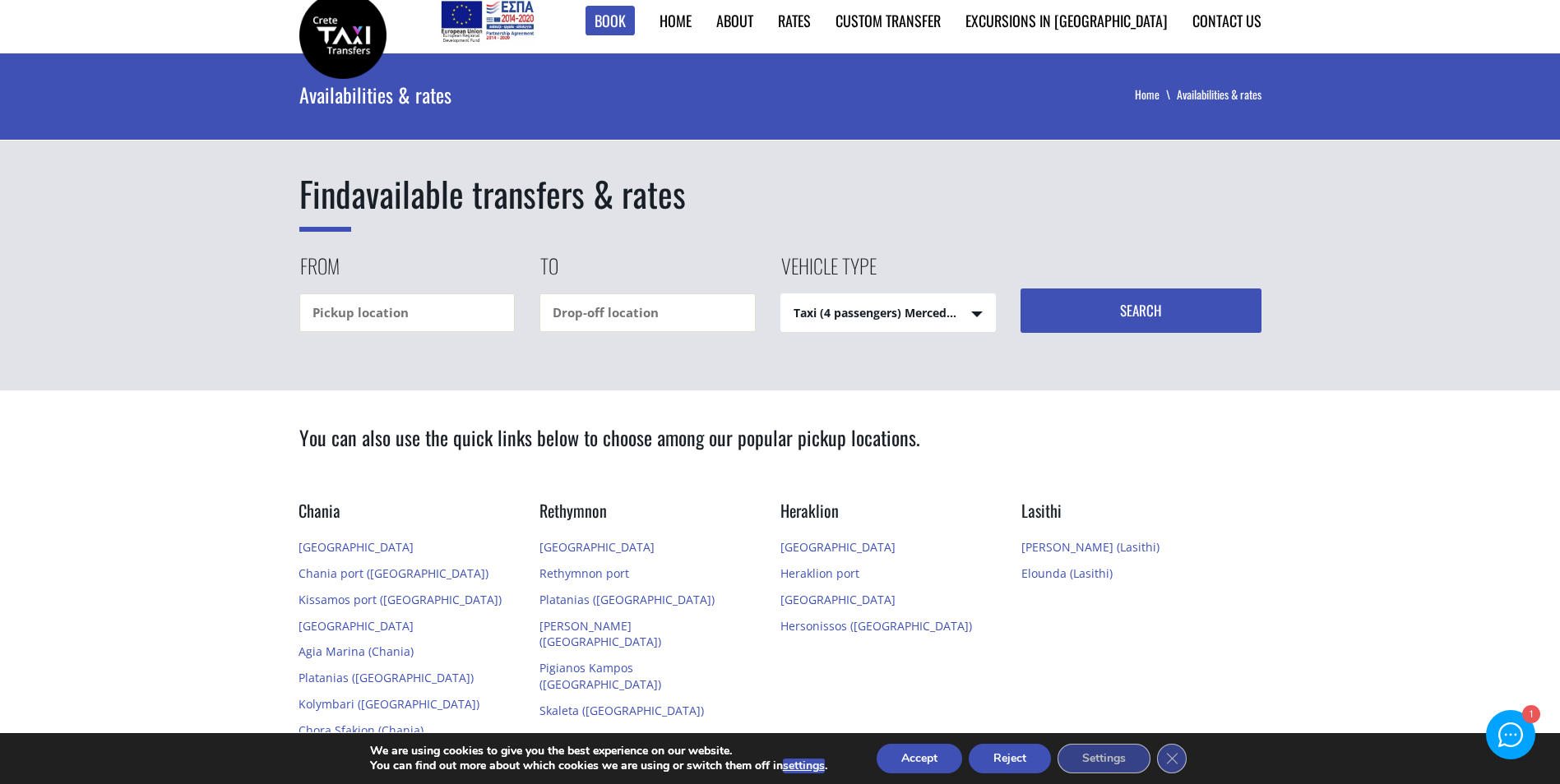
scroll to position [246, 0]
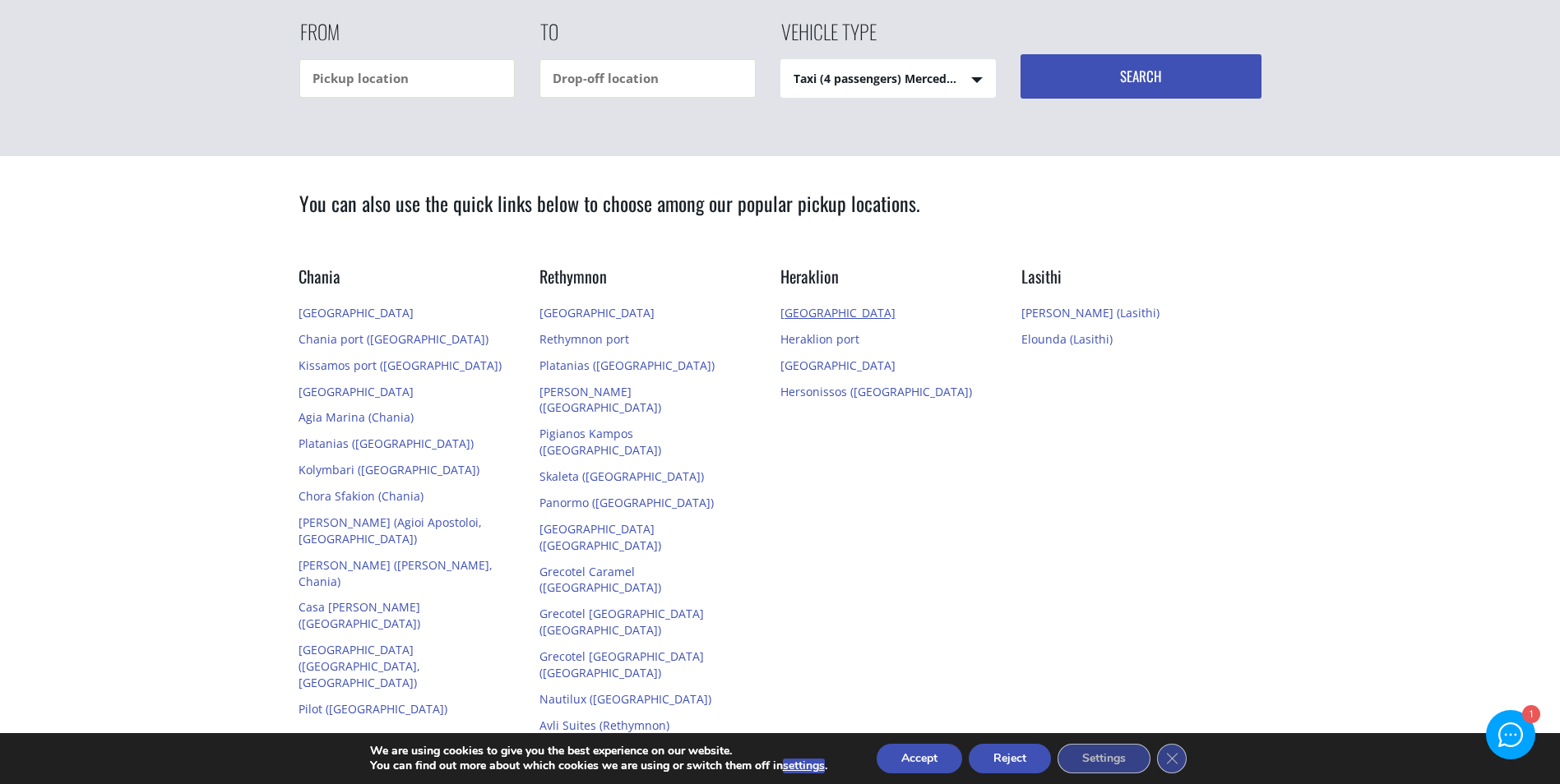
click at [819, 312] on link "[GEOGRAPHIC_DATA]" at bounding box center [838, 313] width 115 height 16
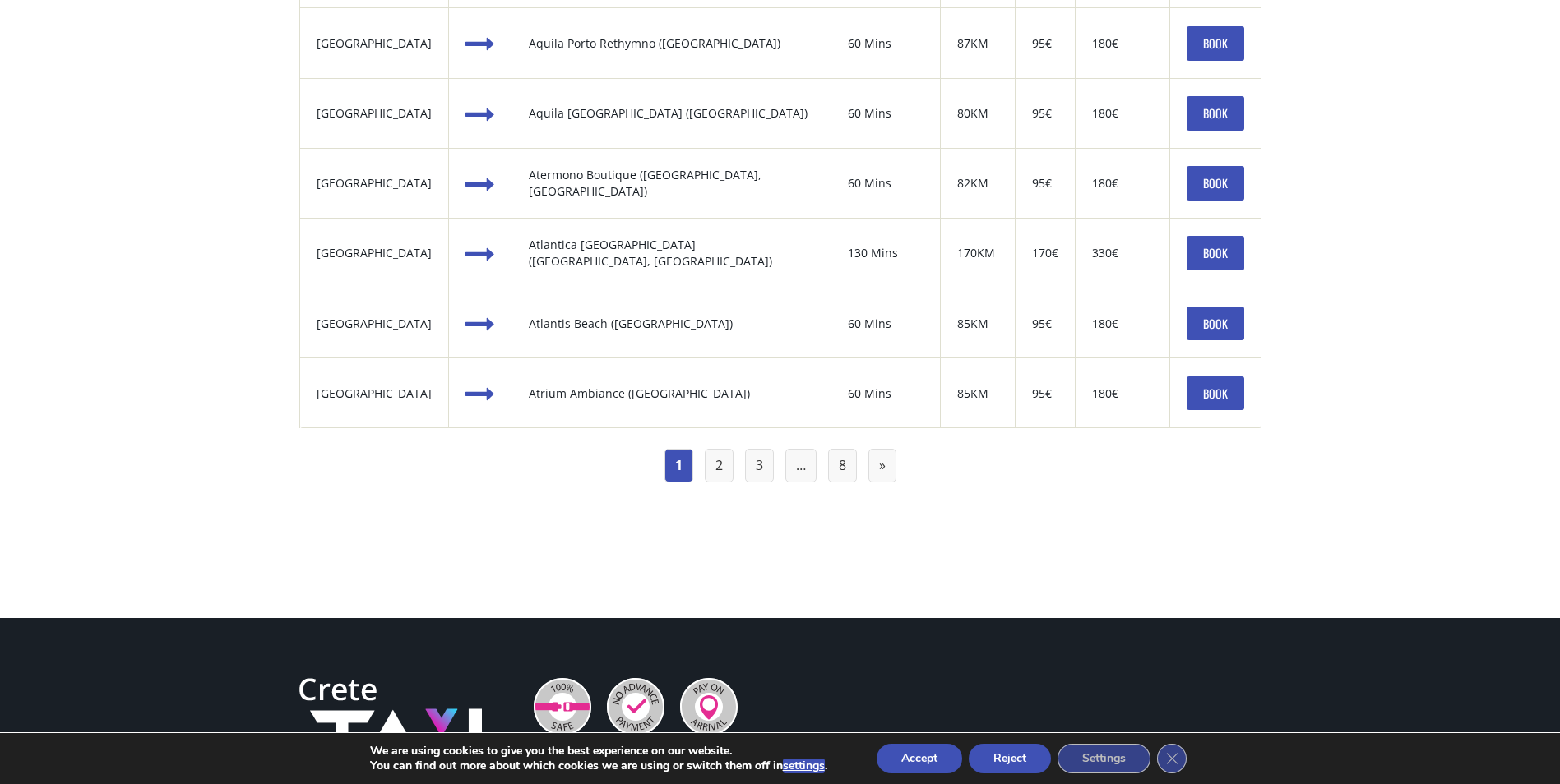
scroll to position [1890, 0]
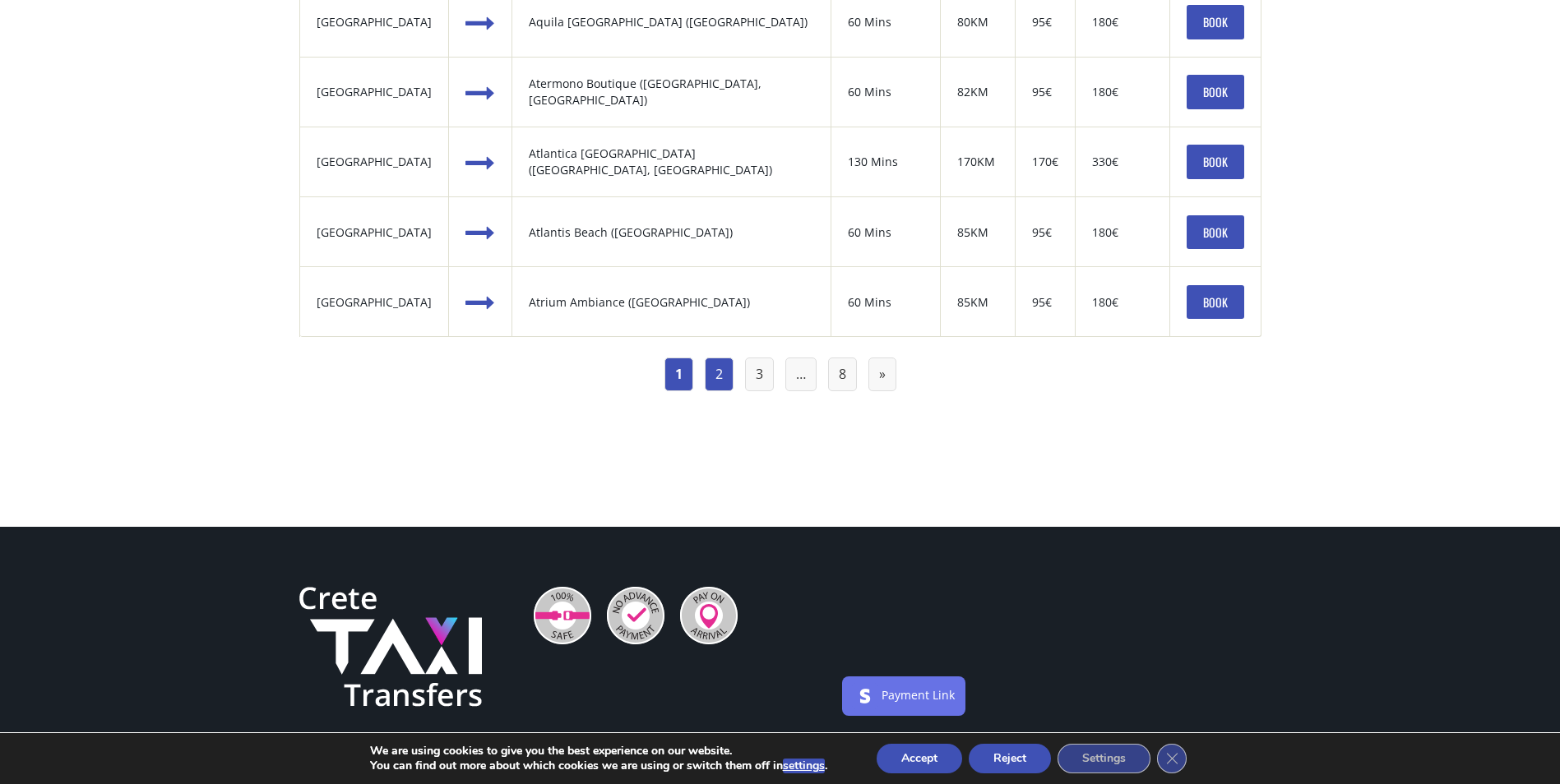
click at [709, 371] on link "2" at bounding box center [719, 375] width 28 height 34
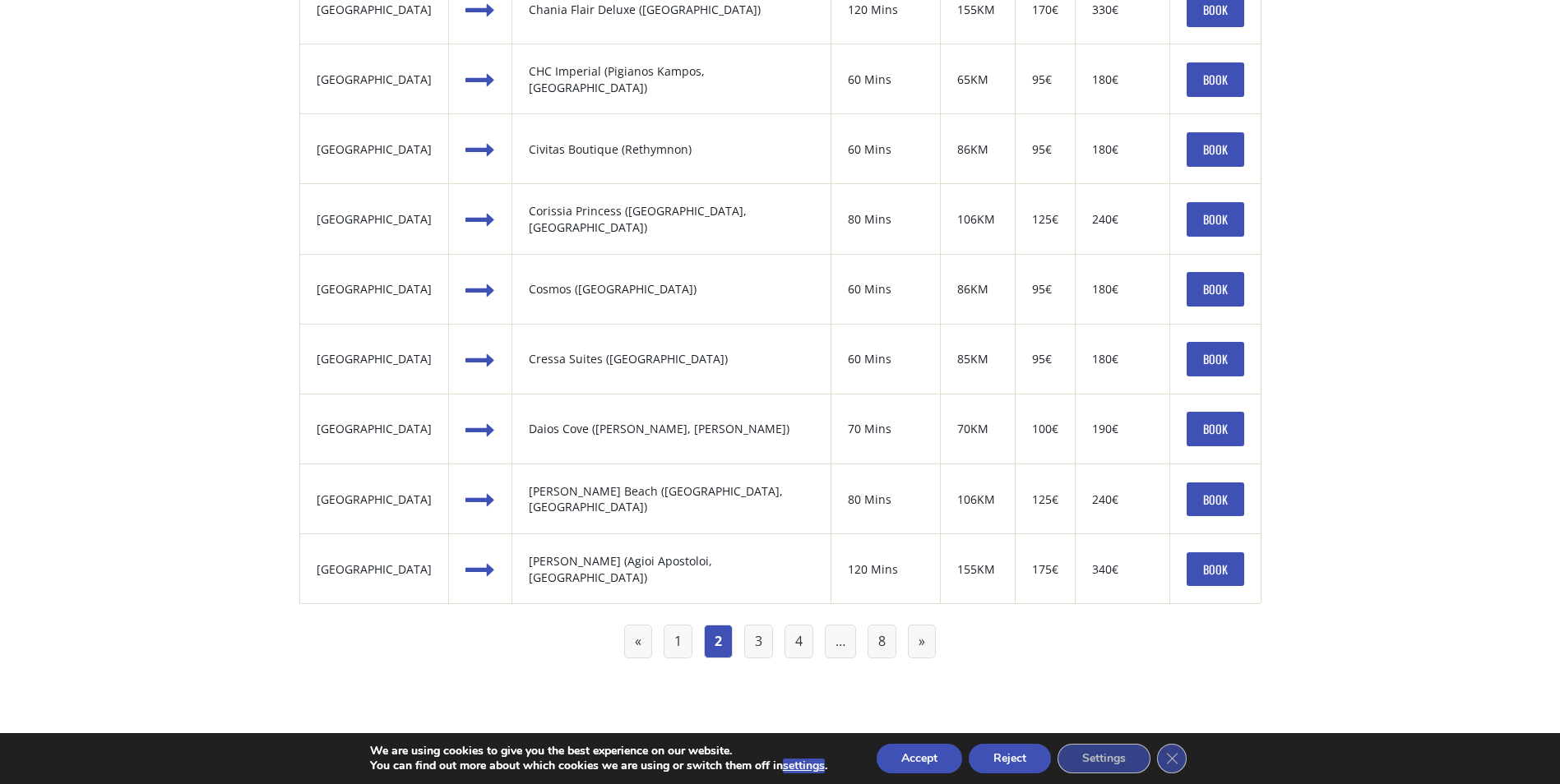
scroll to position [1726, 0]
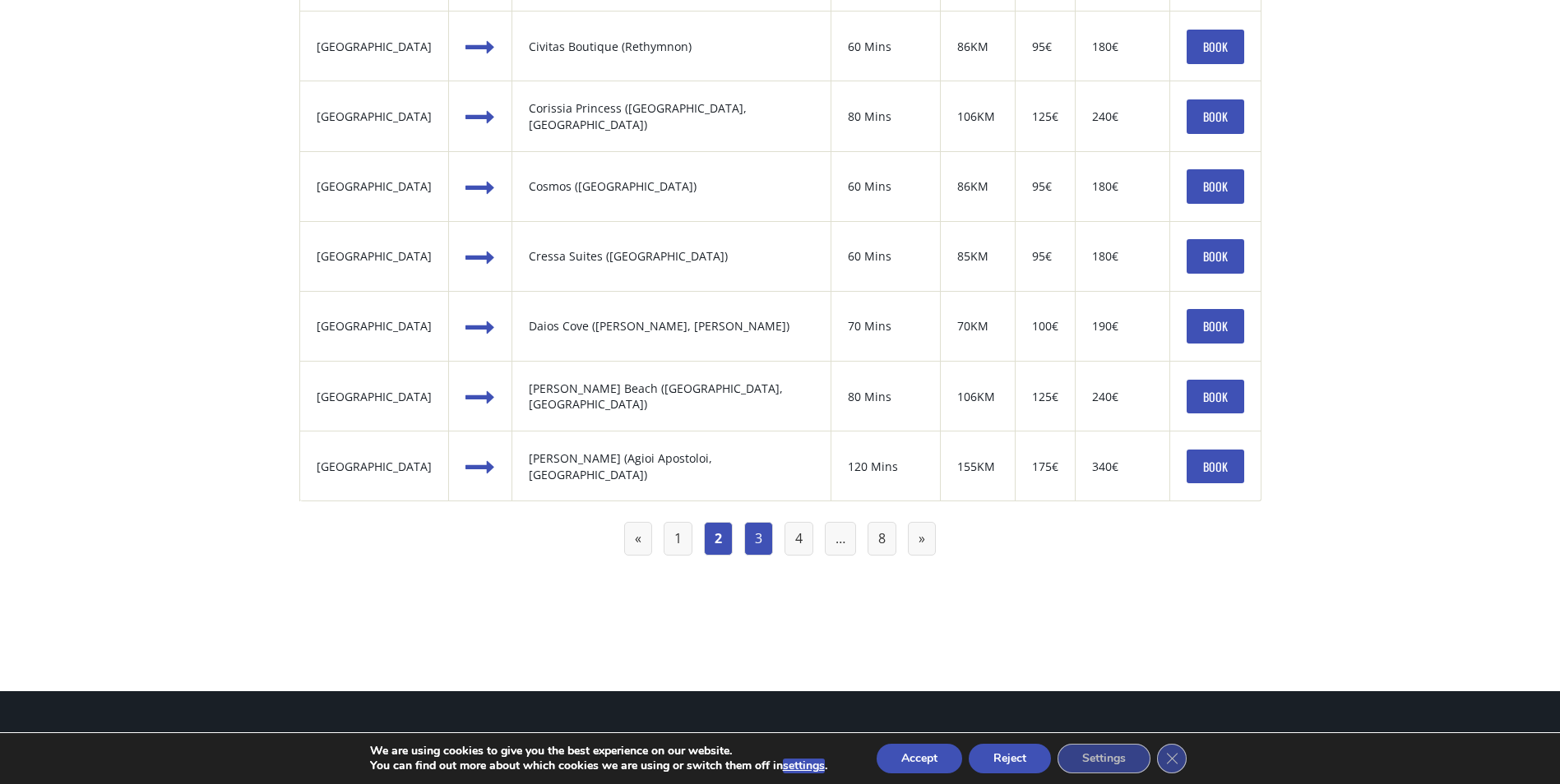
drag, startPoint x: 769, startPoint y: 539, endPoint x: 763, endPoint y: 532, distance: 9.2
click at [769, 539] on link "3" at bounding box center [758, 539] width 28 height 34
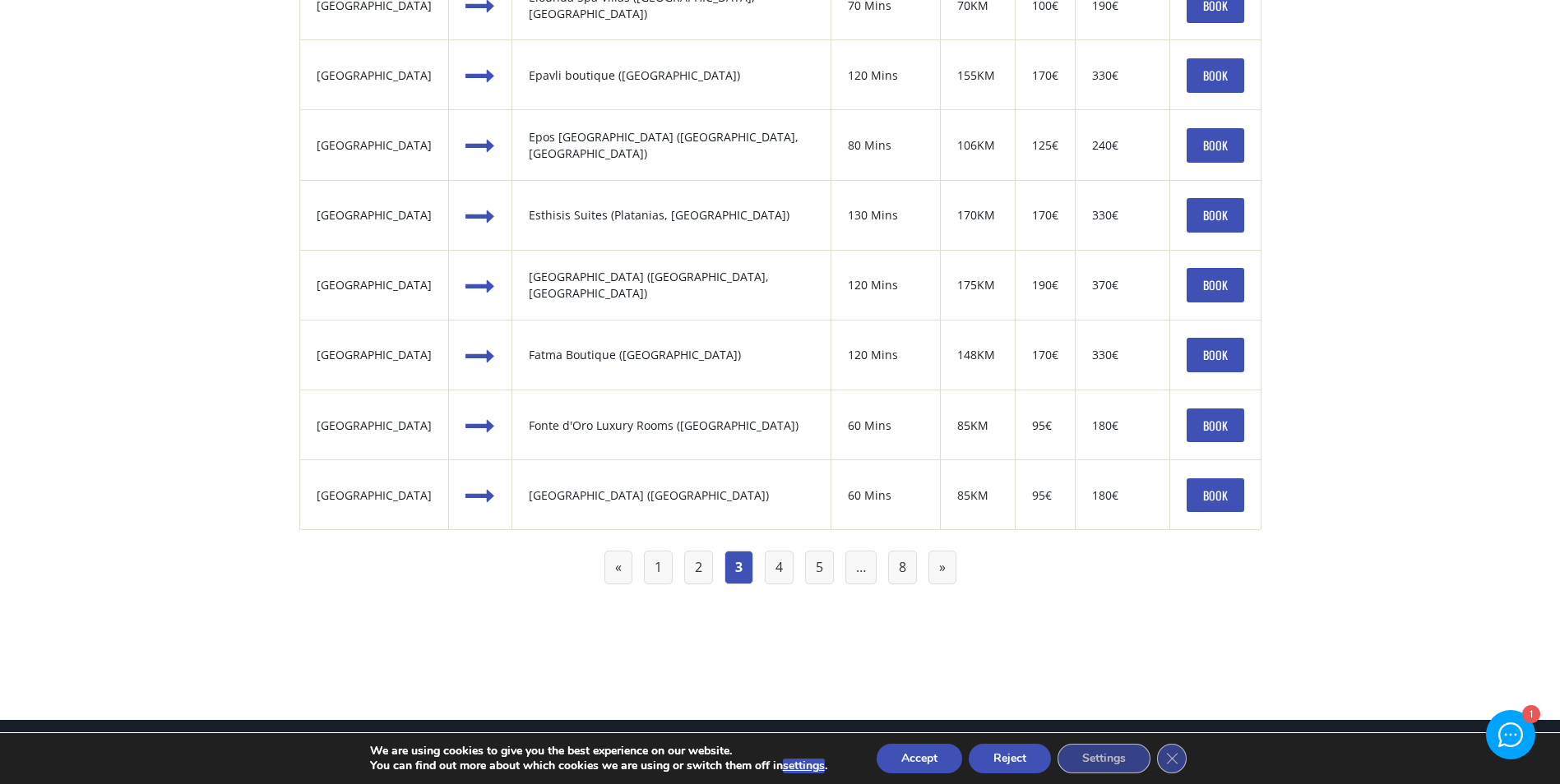
scroll to position [1726, 0]
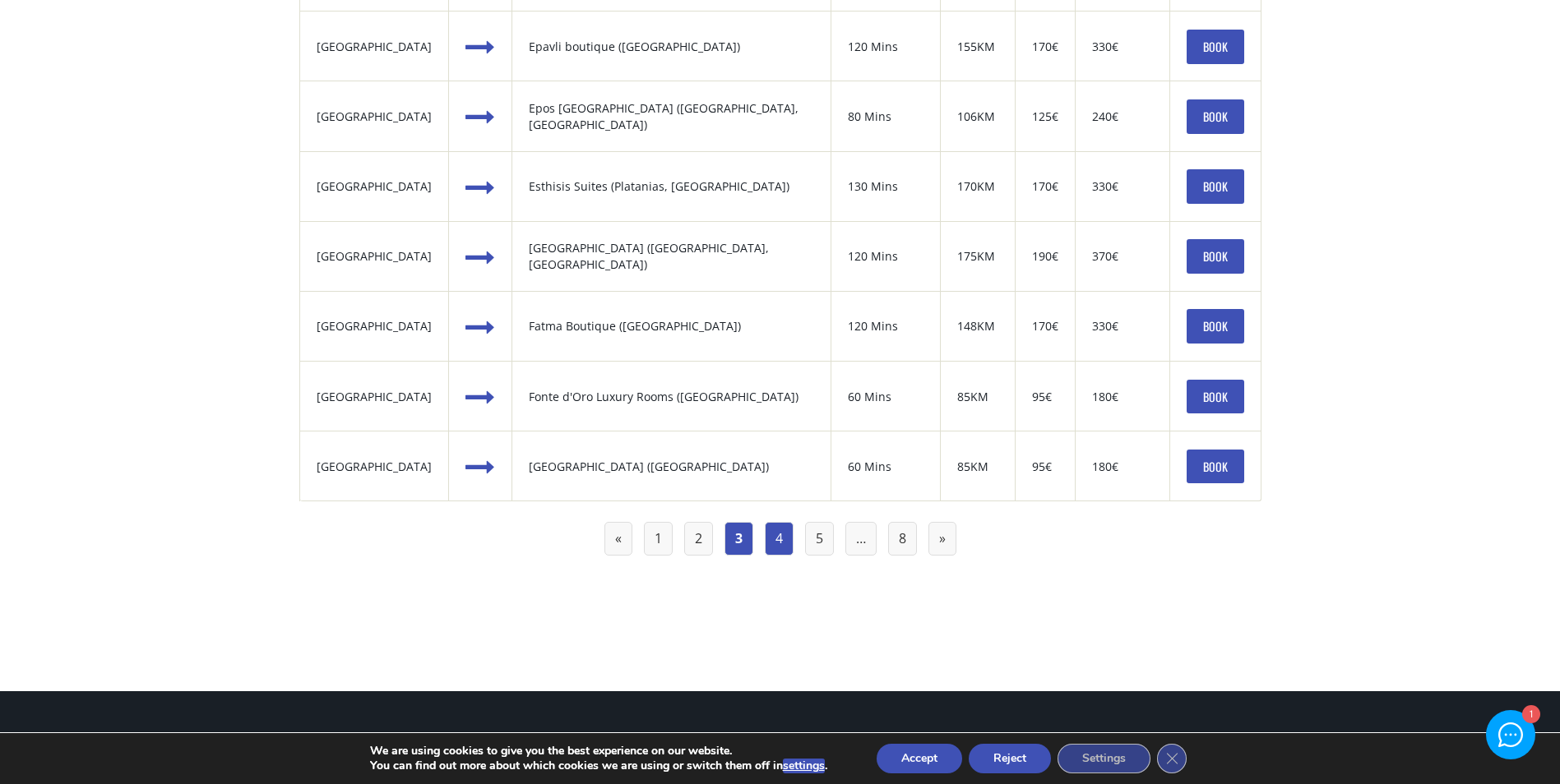
click at [786, 538] on link "4" at bounding box center [779, 539] width 28 height 34
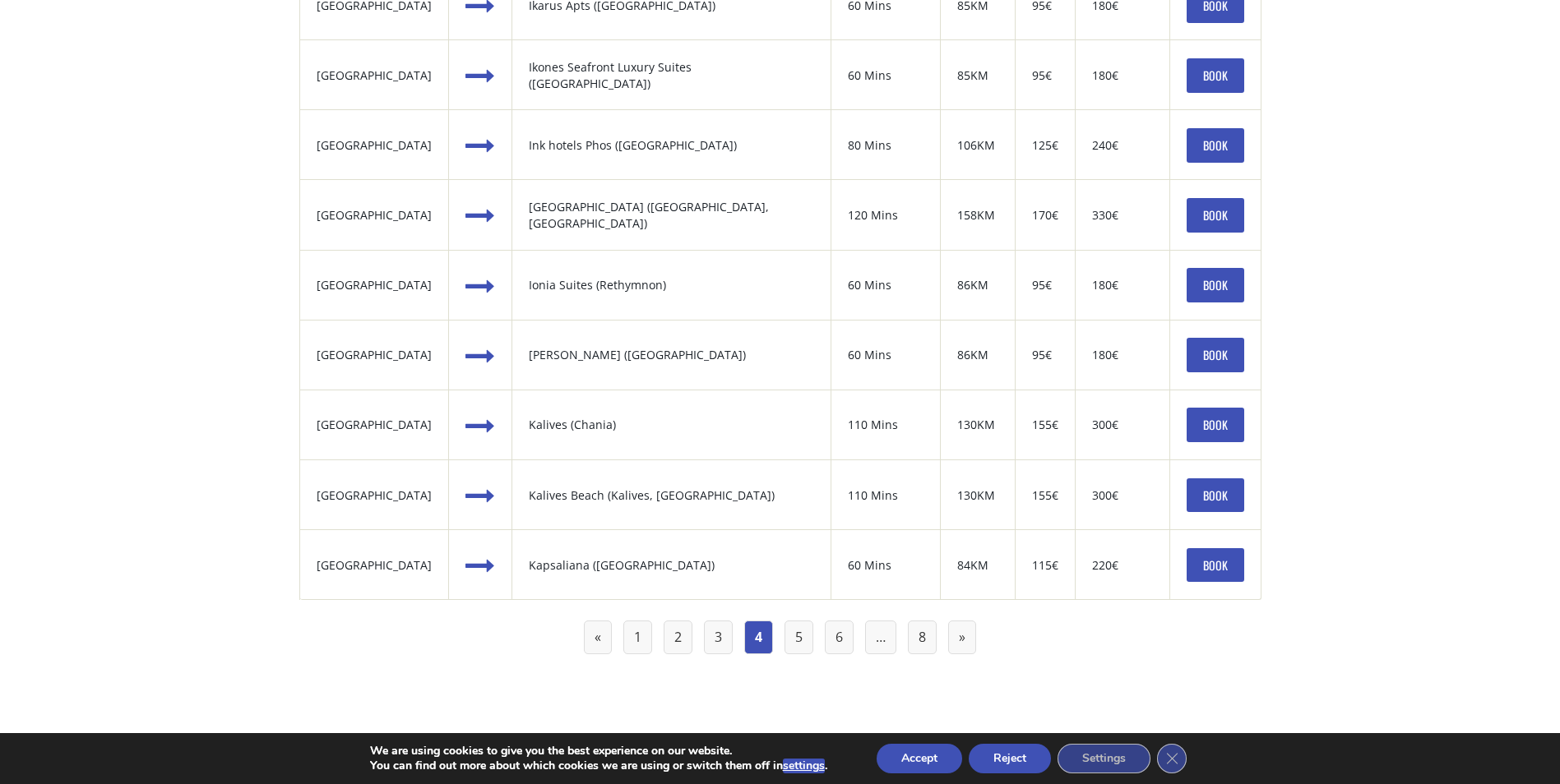
scroll to position [1726, 0]
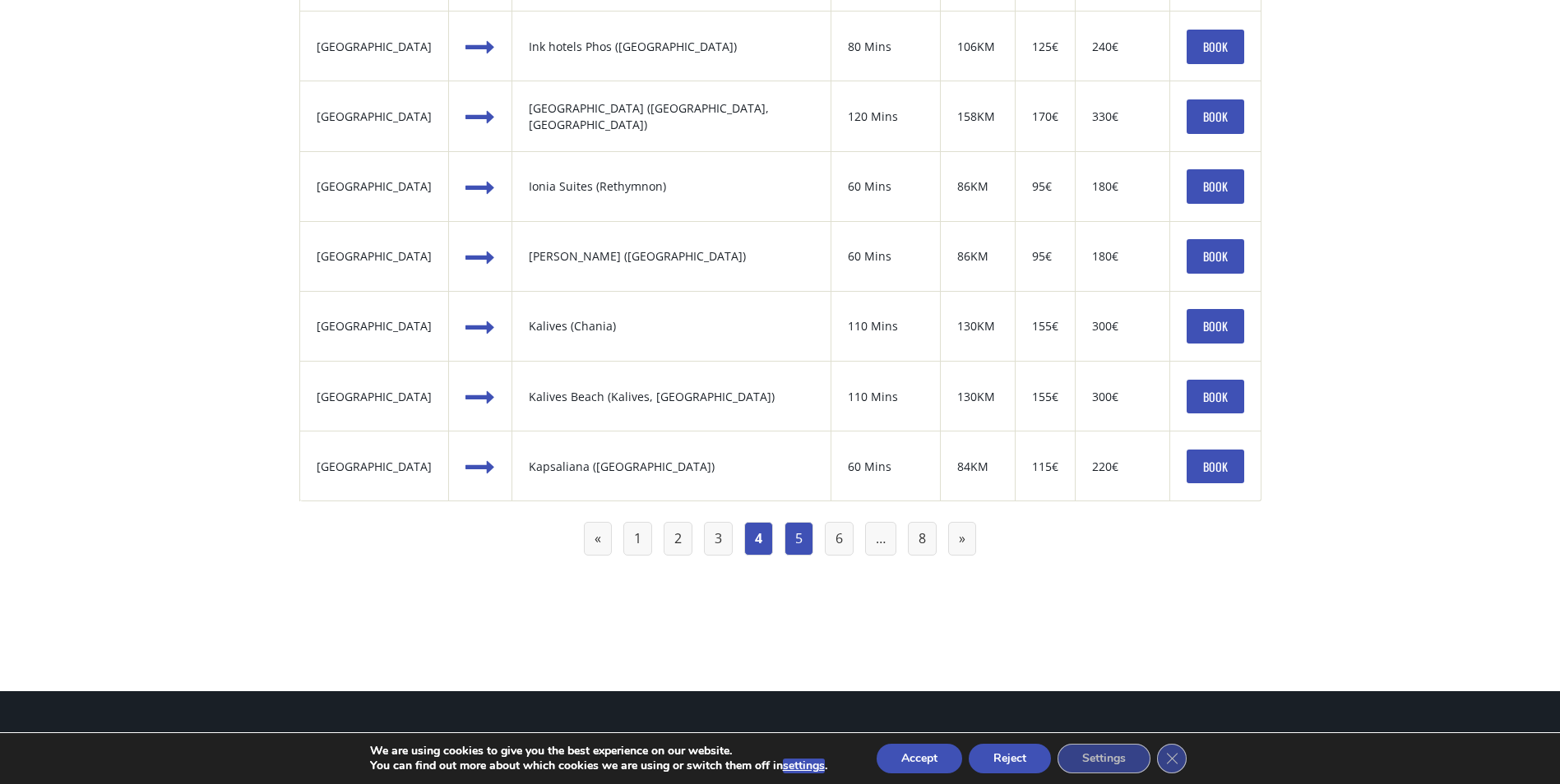
click at [796, 532] on link "5" at bounding box center [799, 539] width 28 height 34
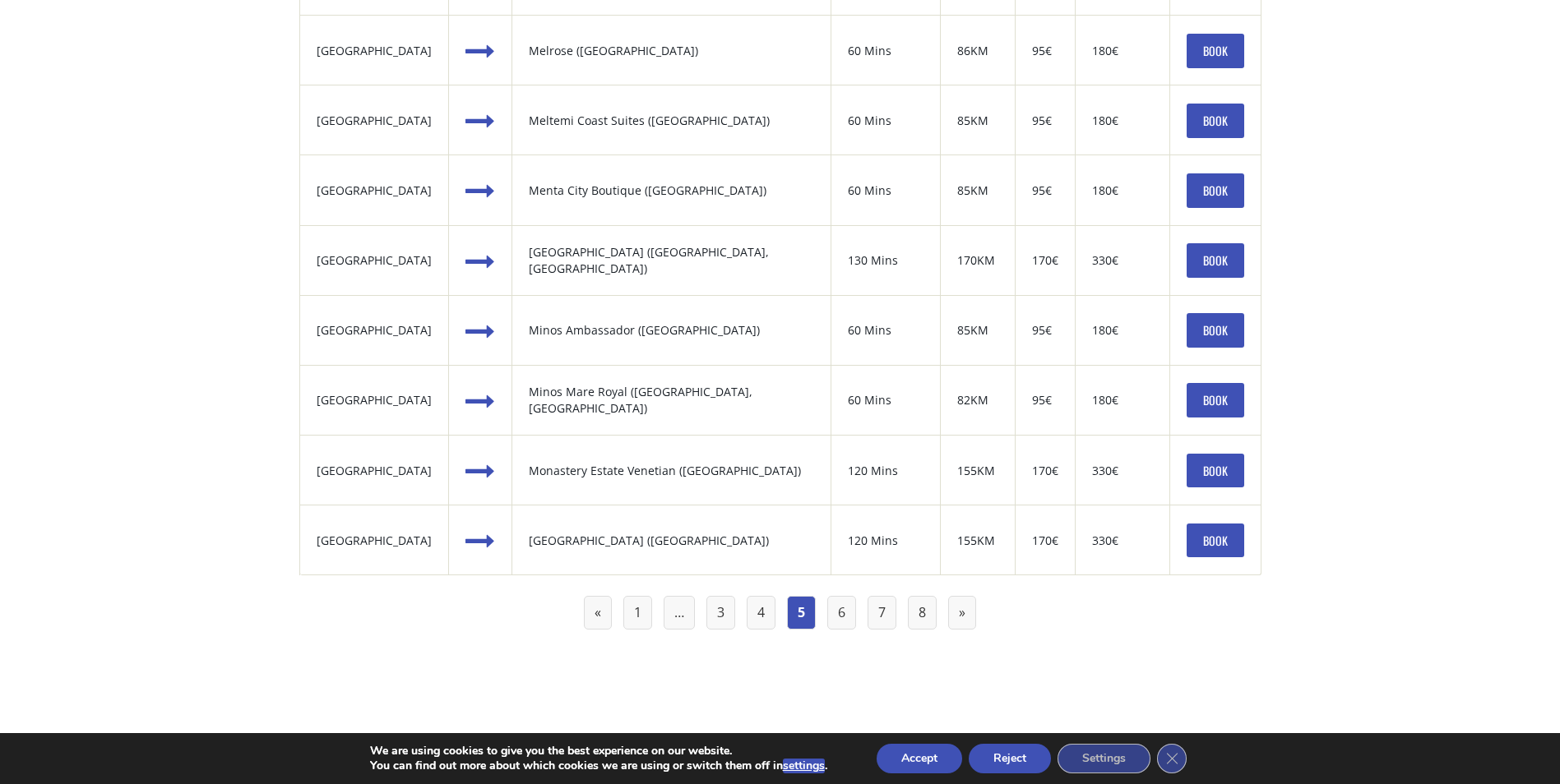
scroll to position [1808, 0]
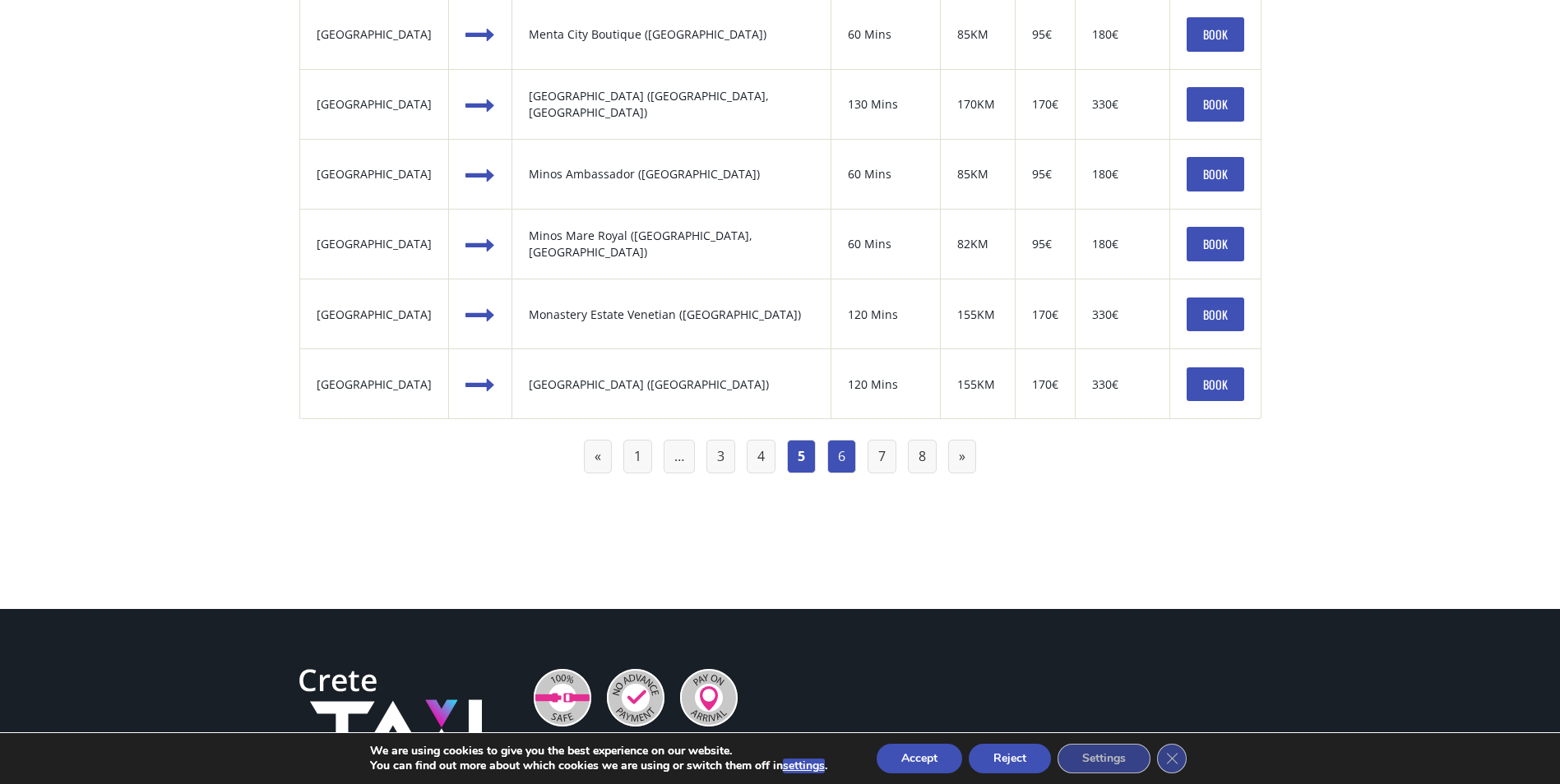
click at [846, 465] on link "6" at bounding box center [841, 456] width 28 height 34
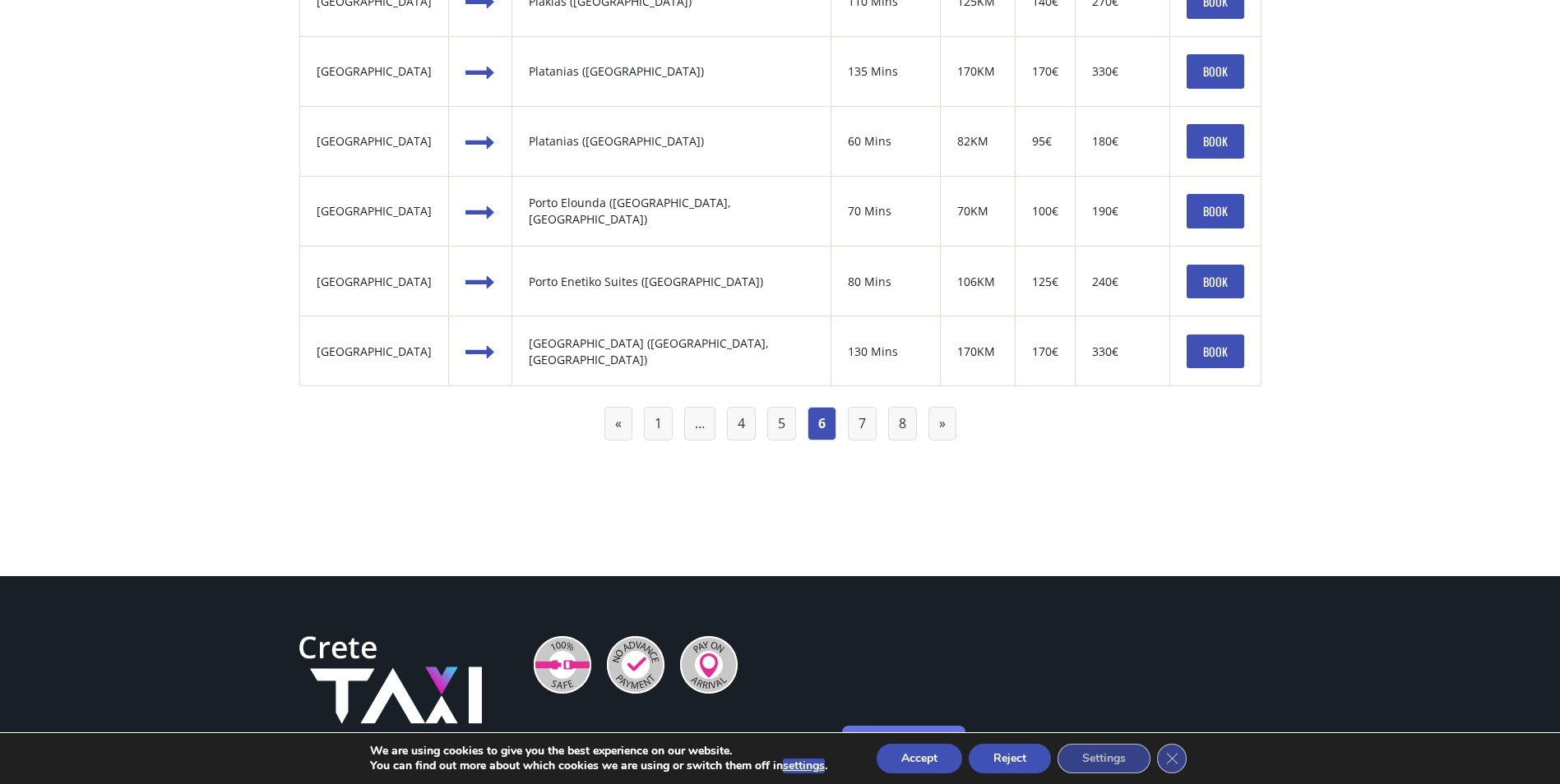
scroll to position [1890, 0]
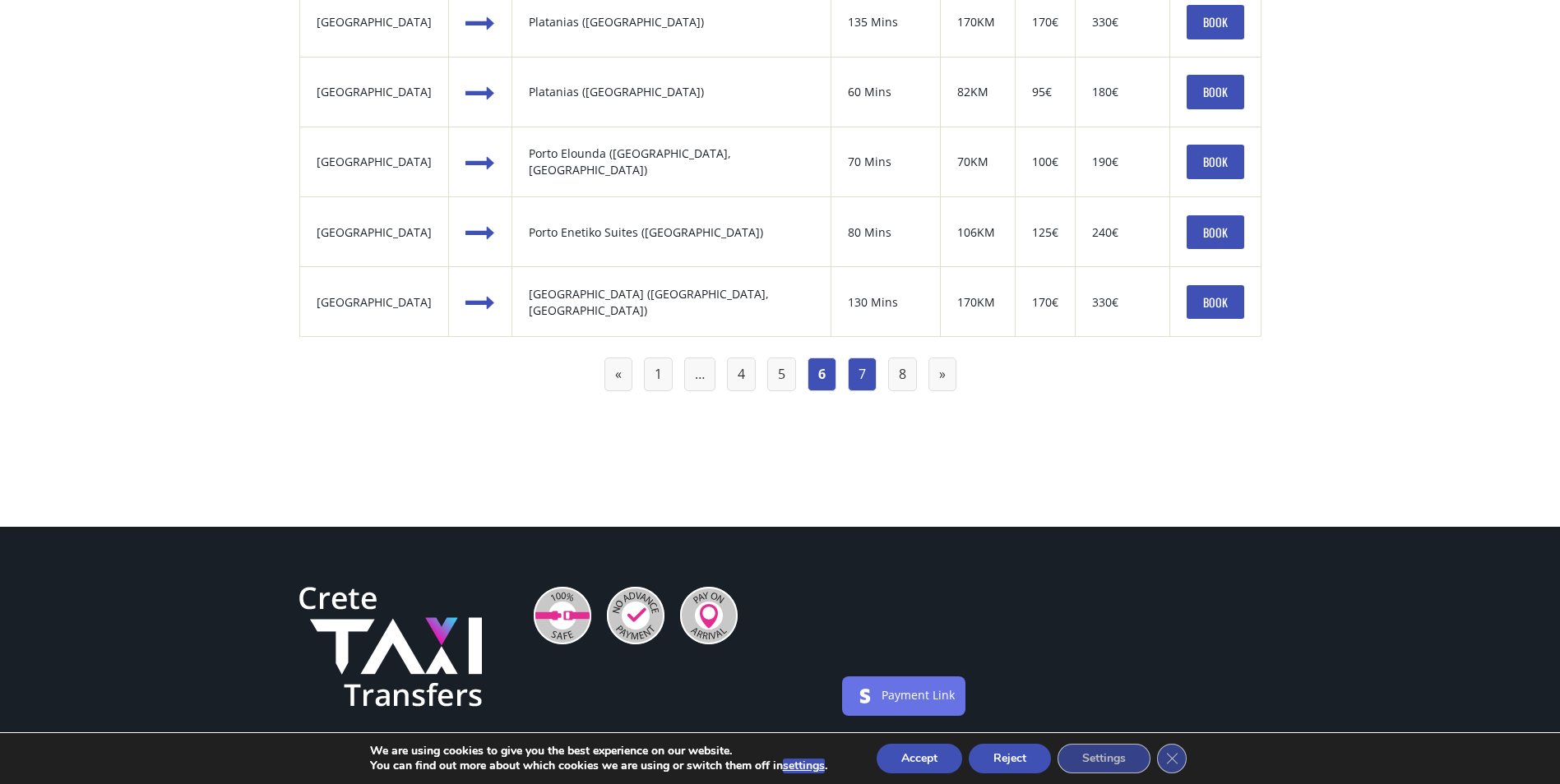
click at [848, 376] on link "7" at bounding box center [862, 375] width 28 height 34
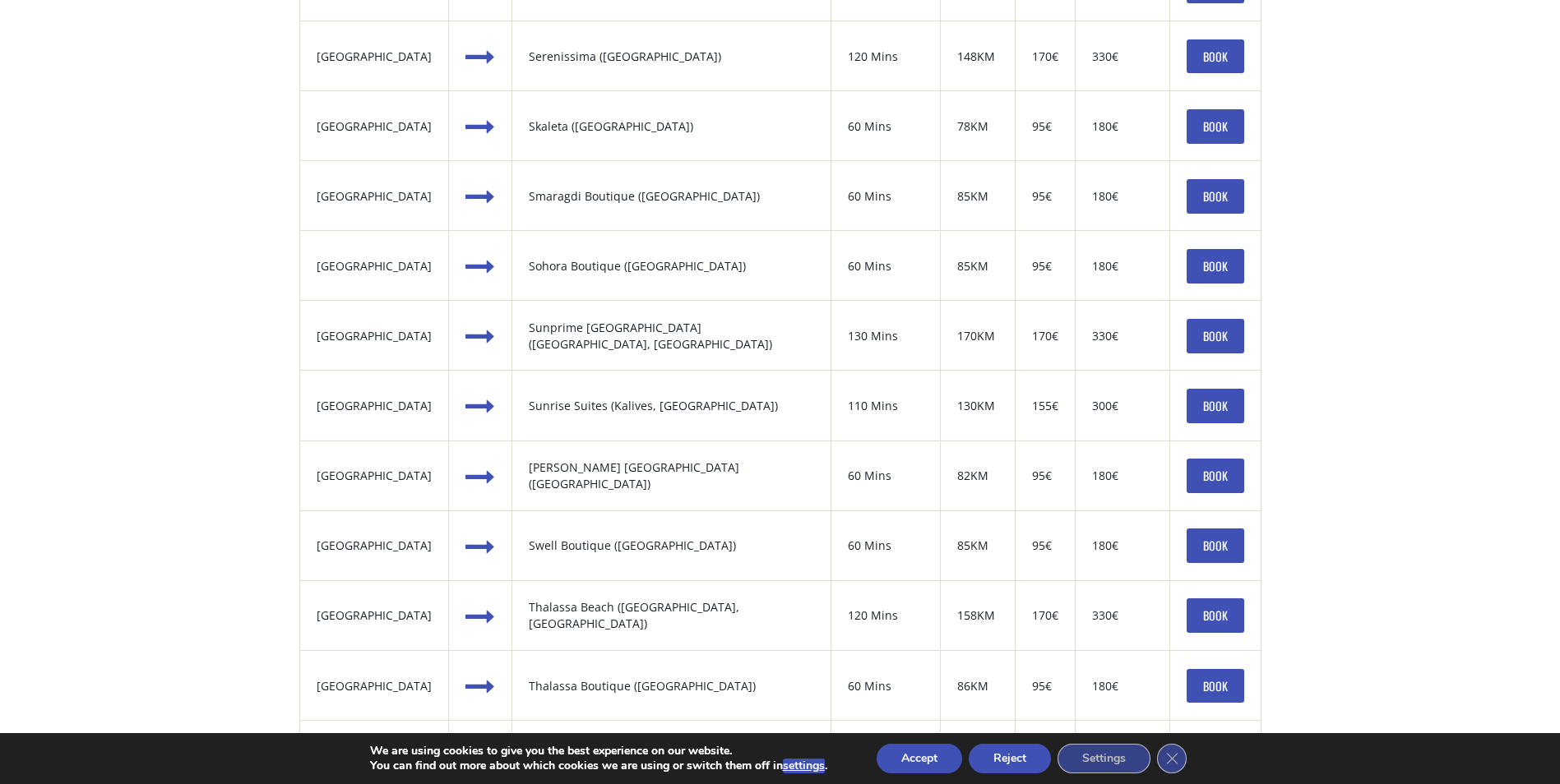
scroll to position [1643, 0]
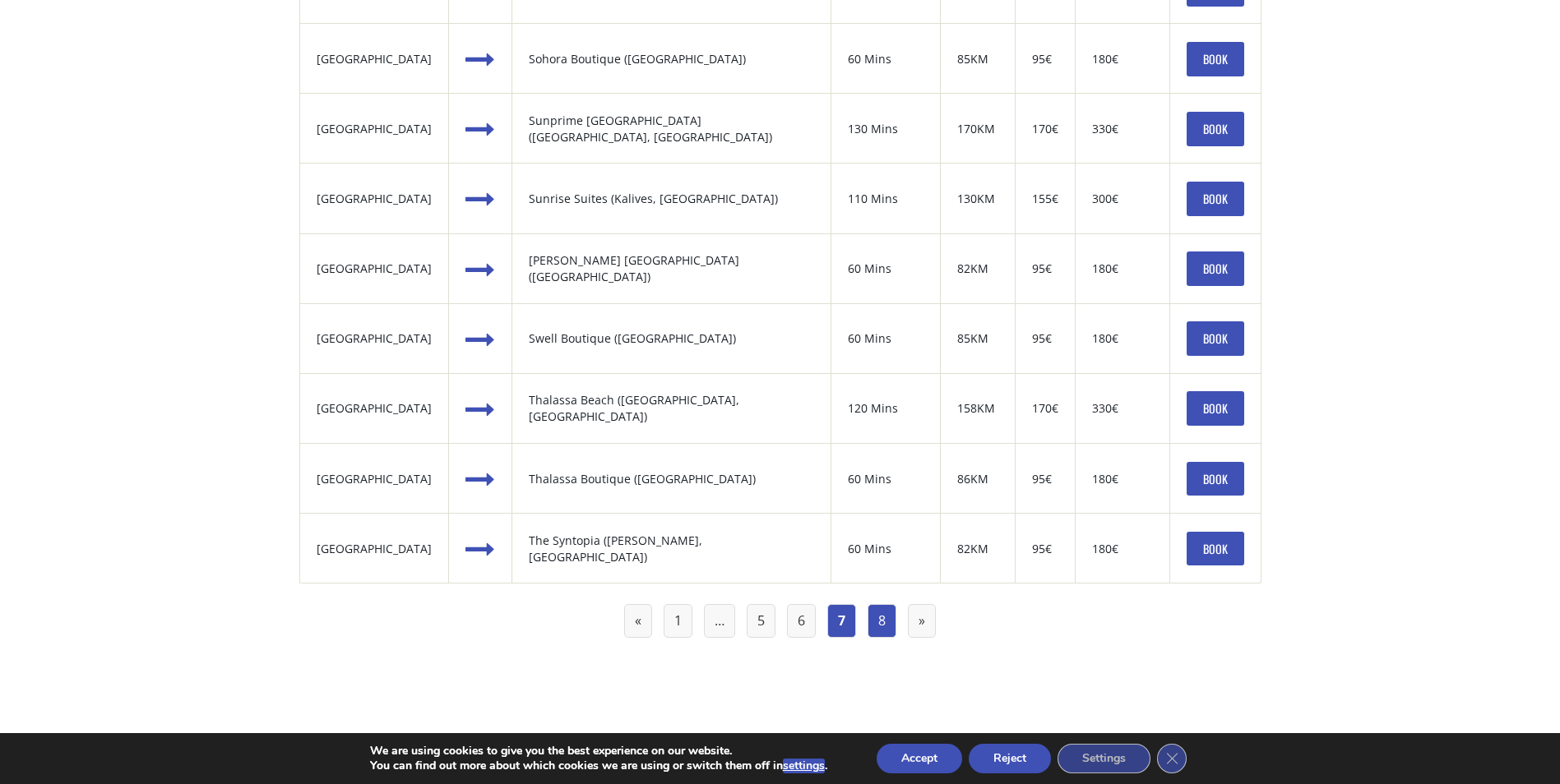
click at [879, 625] on link "8" at bounding box center [882, 621] width 28 height 34
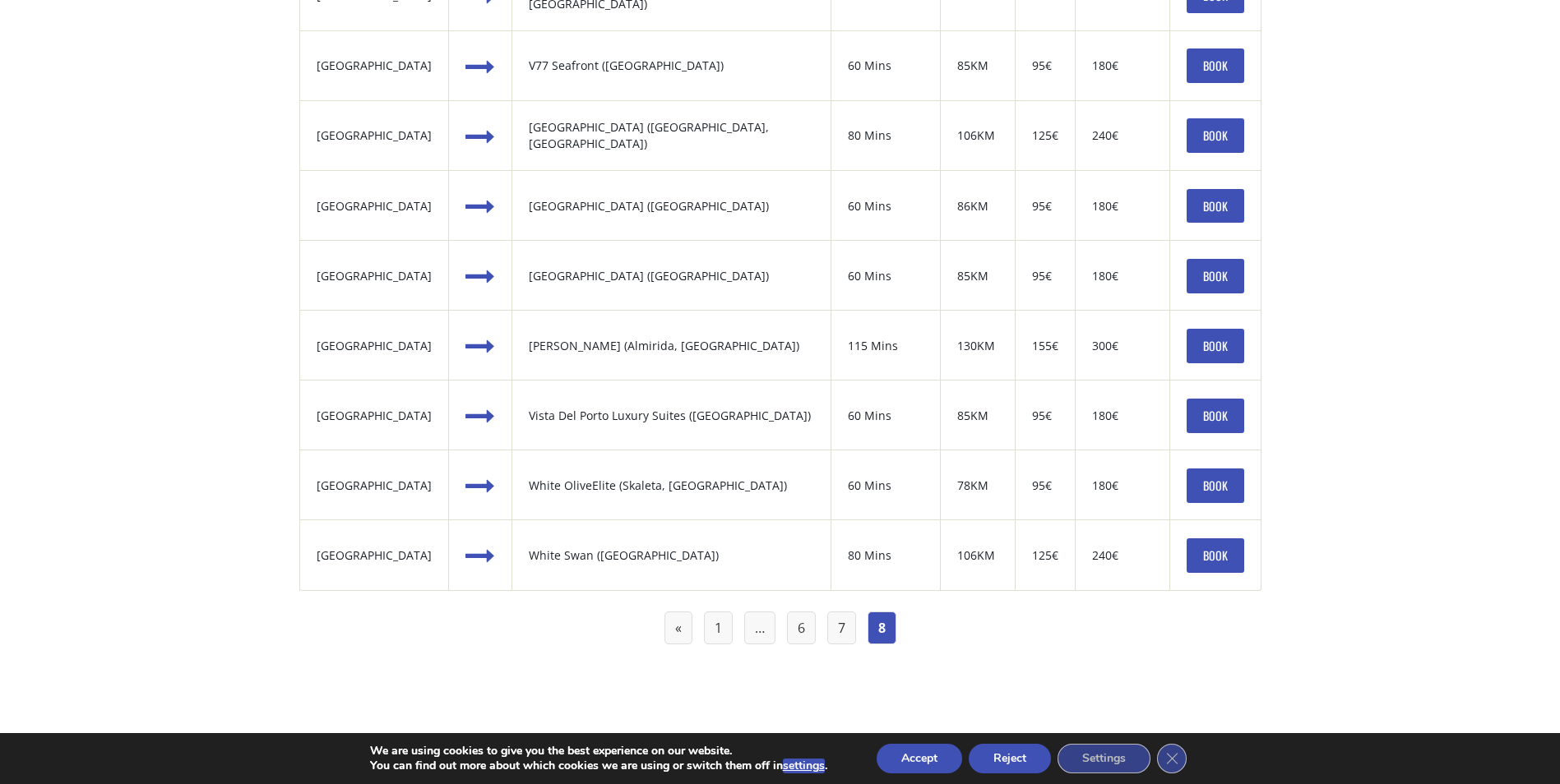
scroll to position [822, 0]
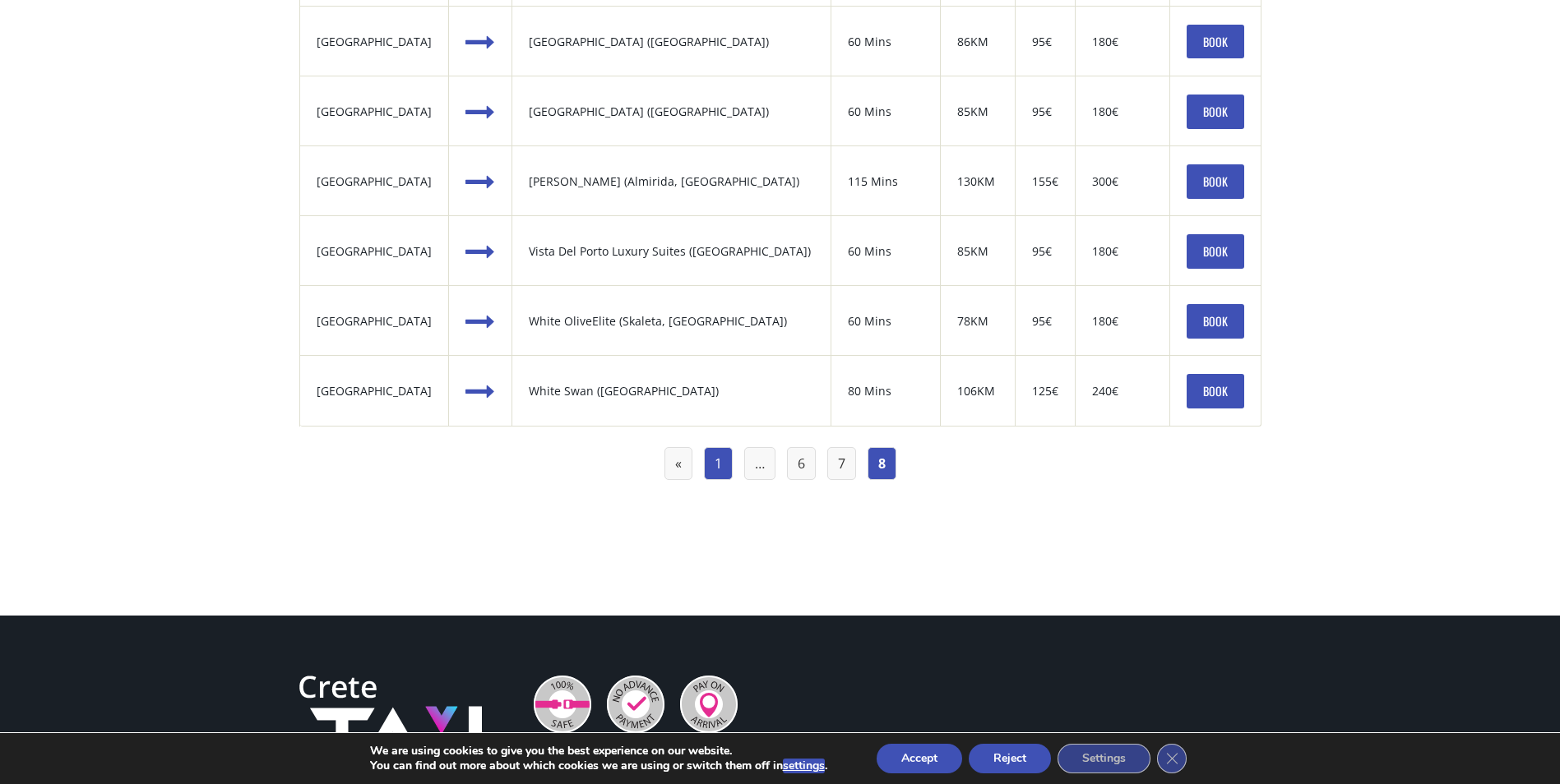
click at [713, 472] on link "1" at bounding box center [718, 464] width 28 height 34
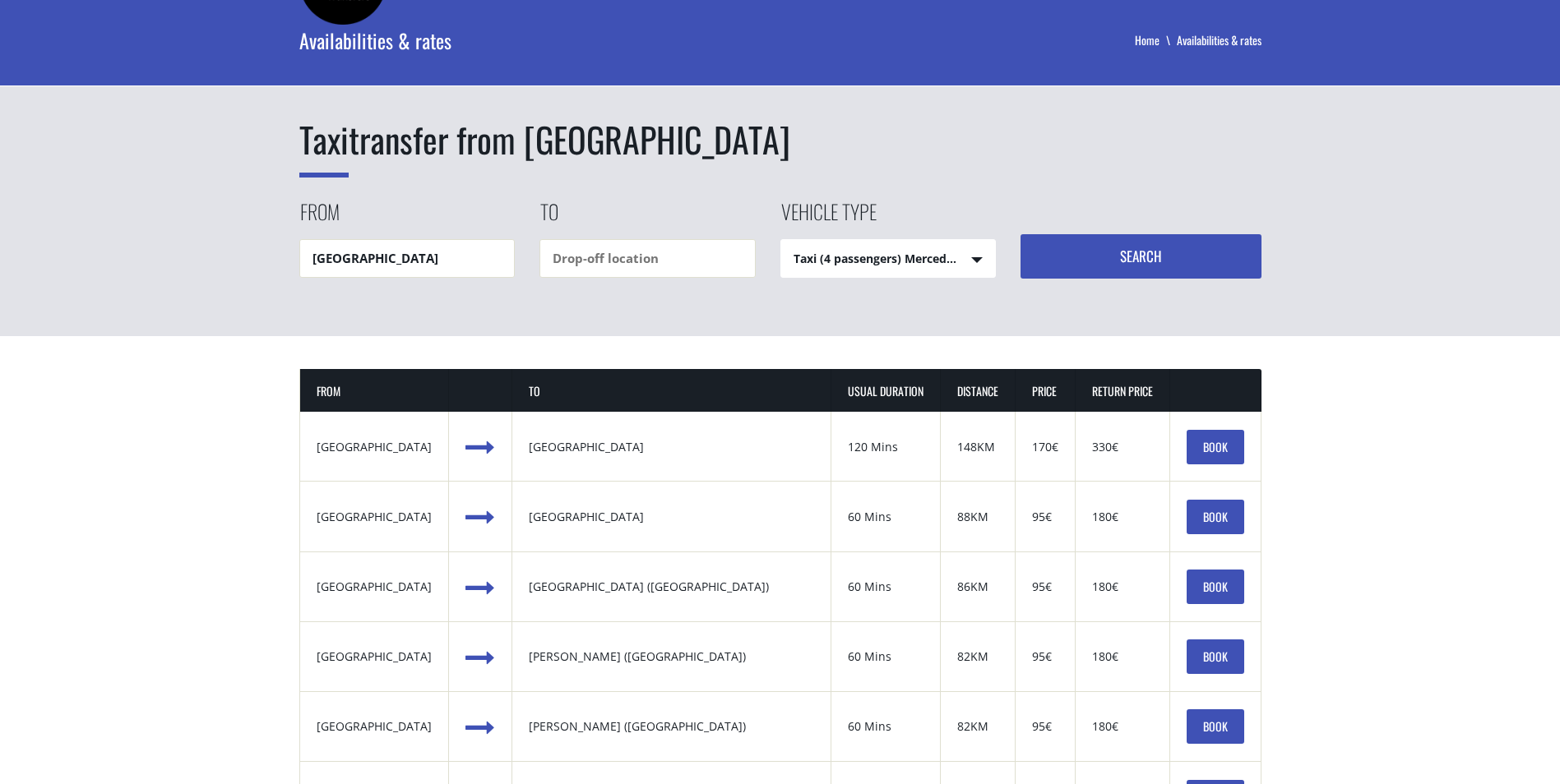
scroll to position [82, 0]
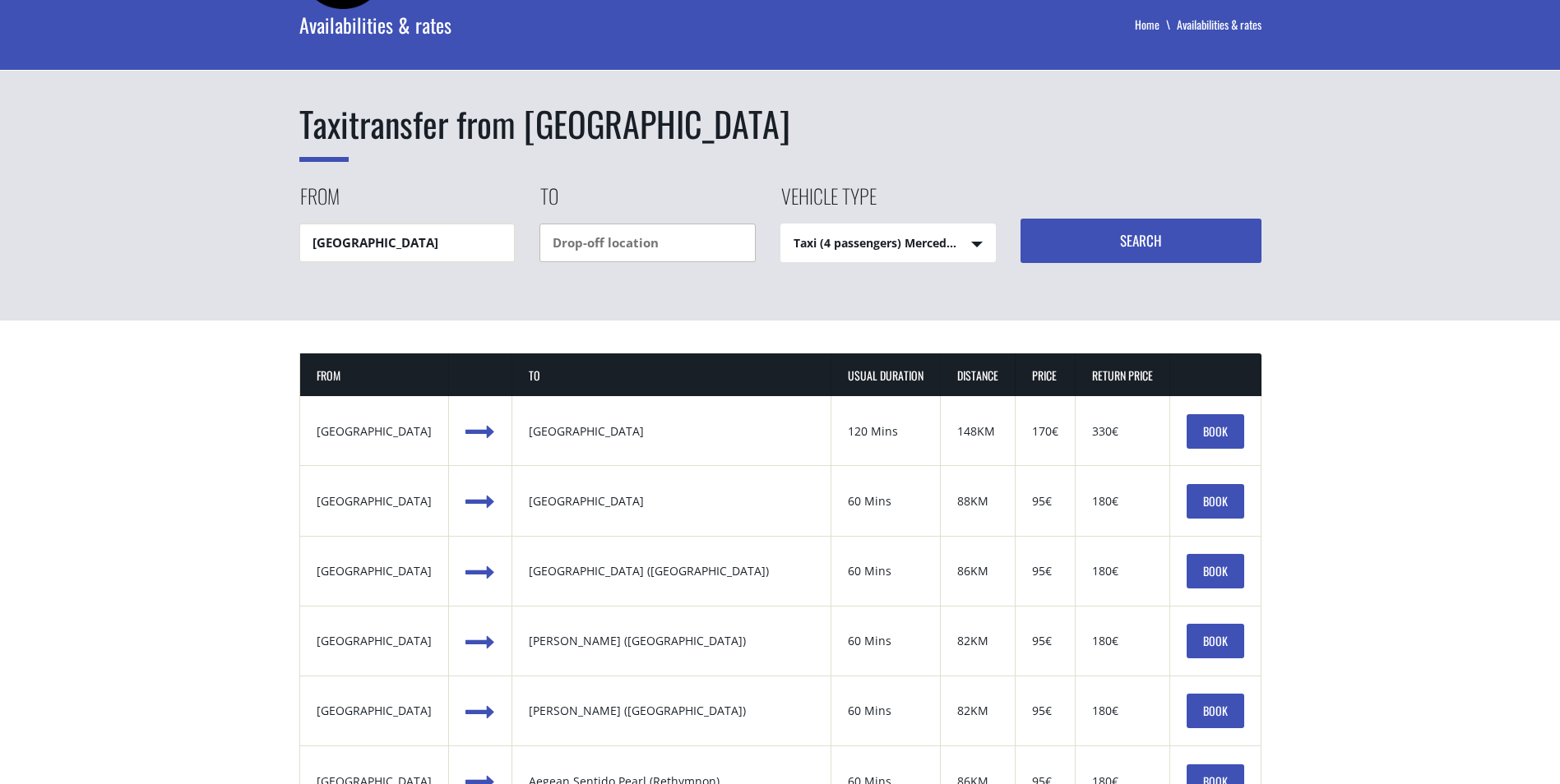
click at [634, 244] on input "text" at bounding box center [648, 243] width 216 height 39
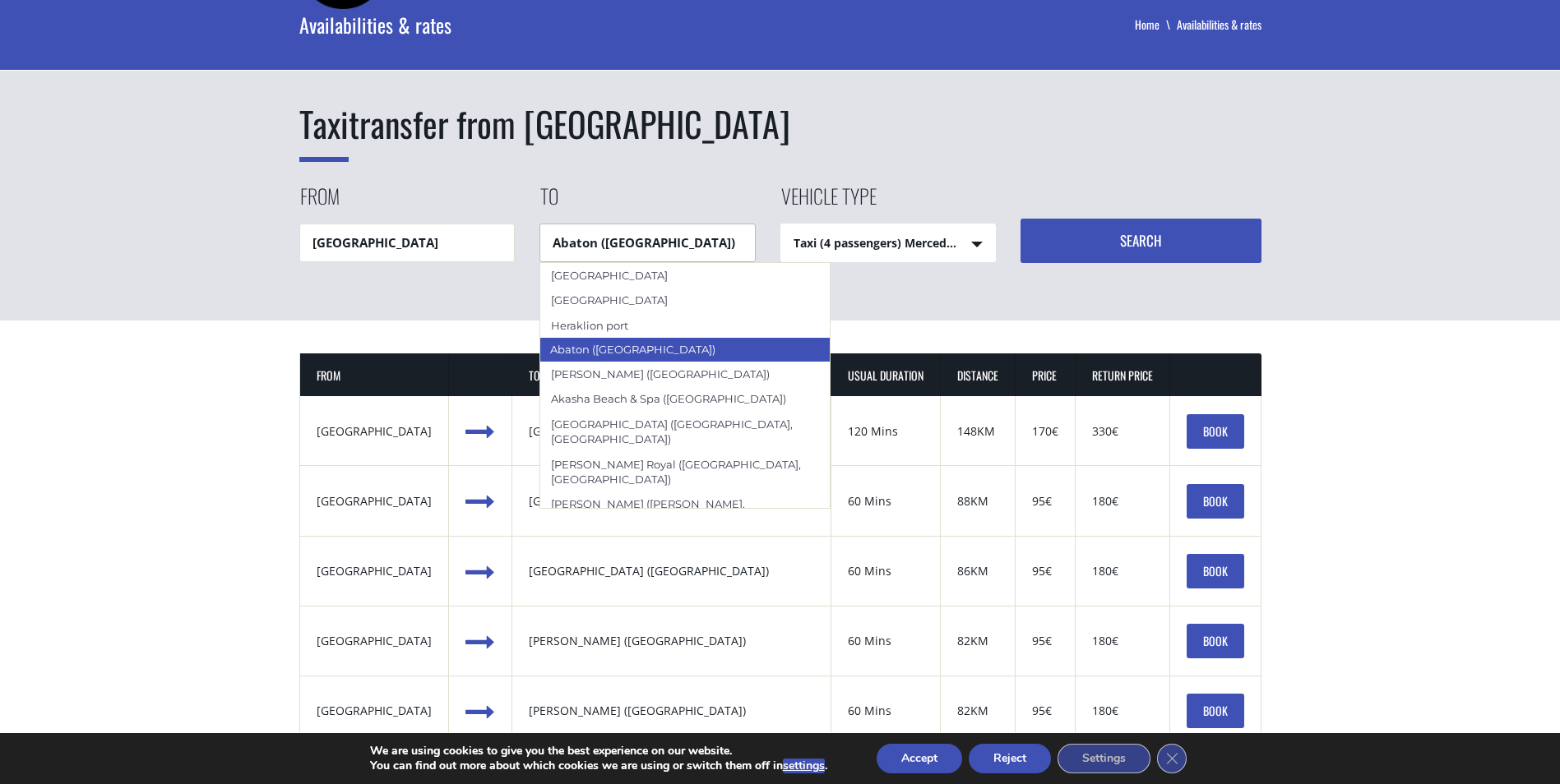
click at [647, 349] on div "Abaton (Hersonissos)" at bounding box center [685, 349] width 291 height 25
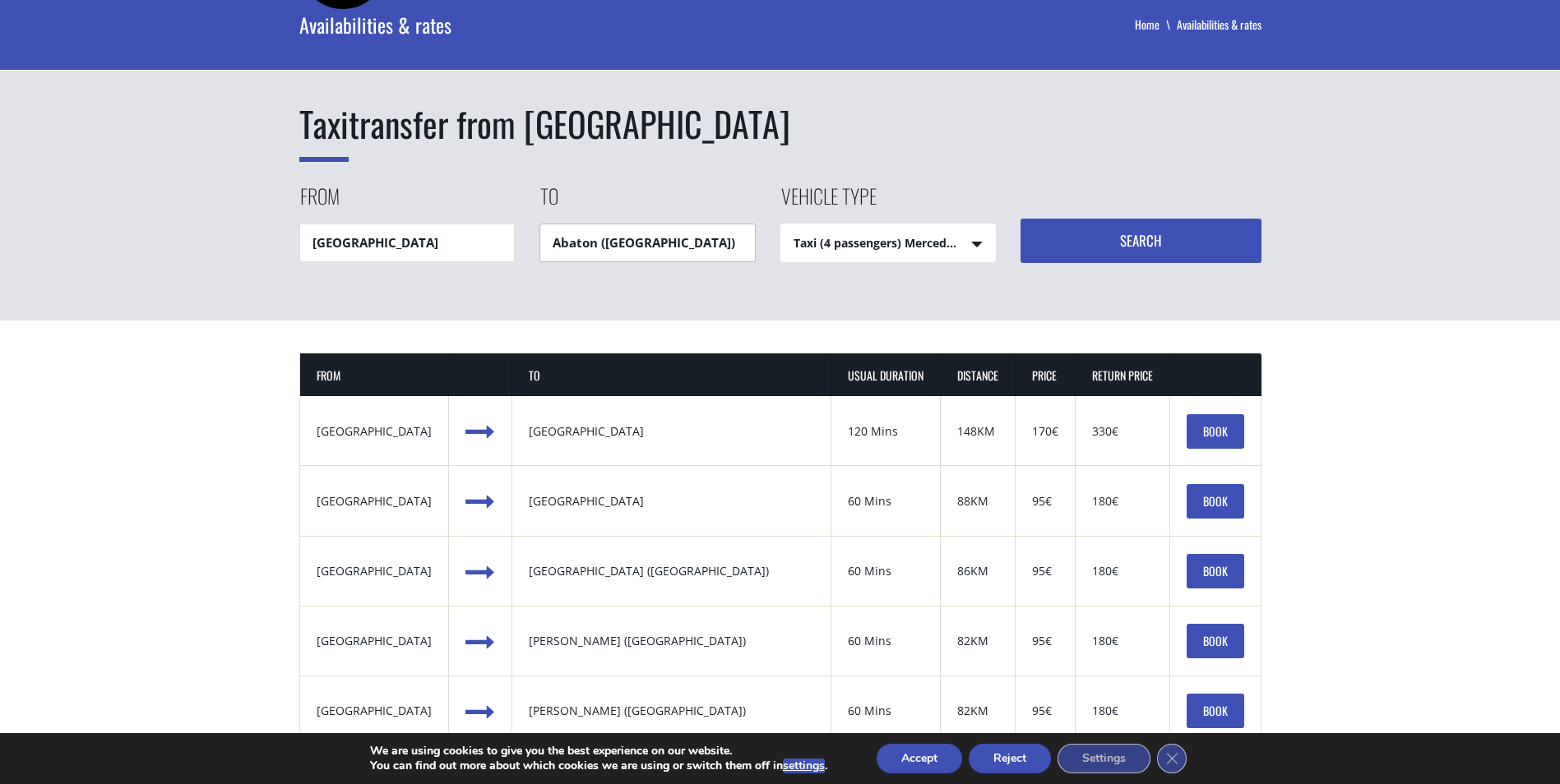
type input "Abaton (Hersonissos)"
click at [1138, 234] on button "Search" at bounding box center [1141, 241] width 241 height 44
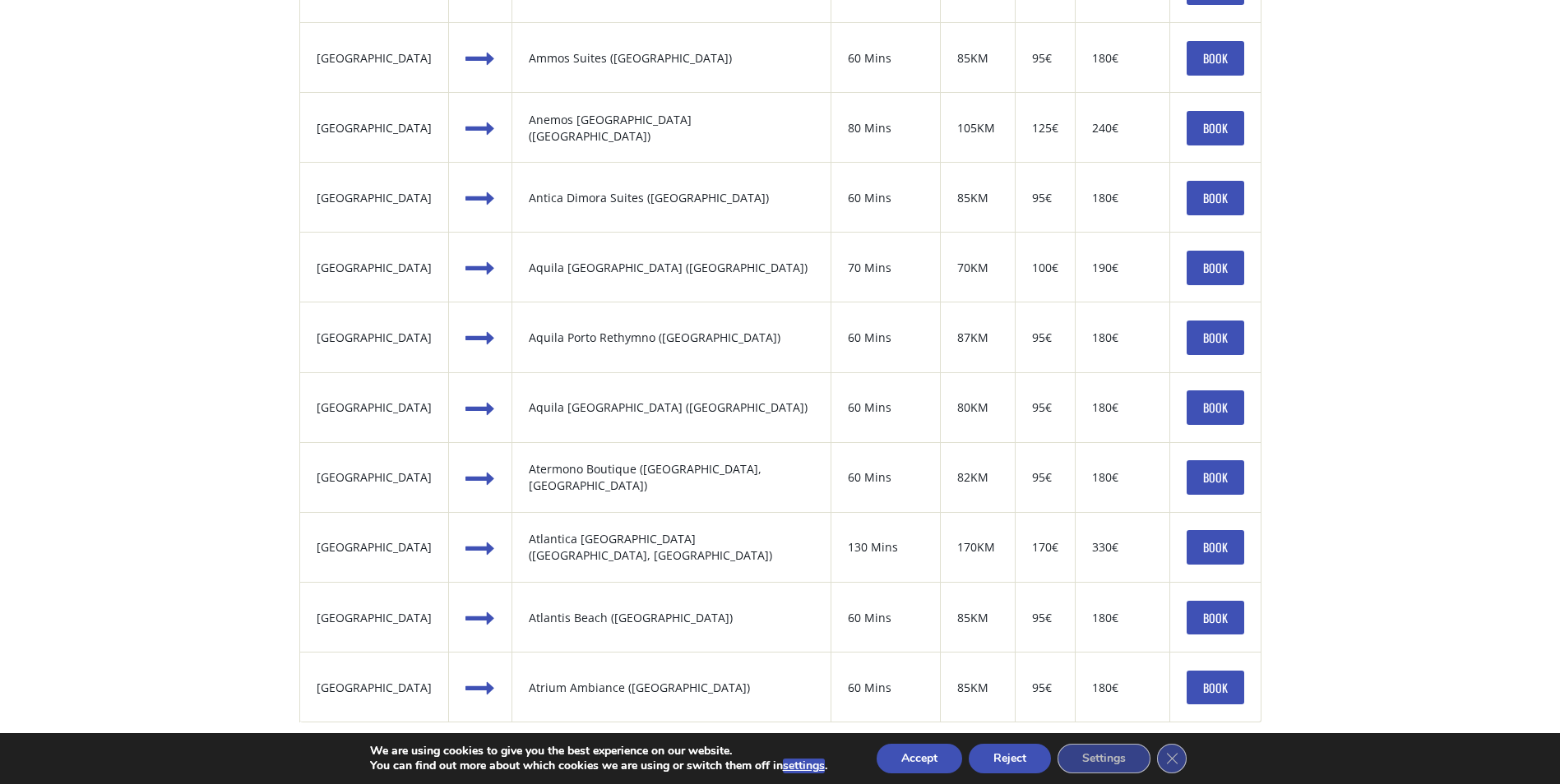
scroll to position [1726, 0]
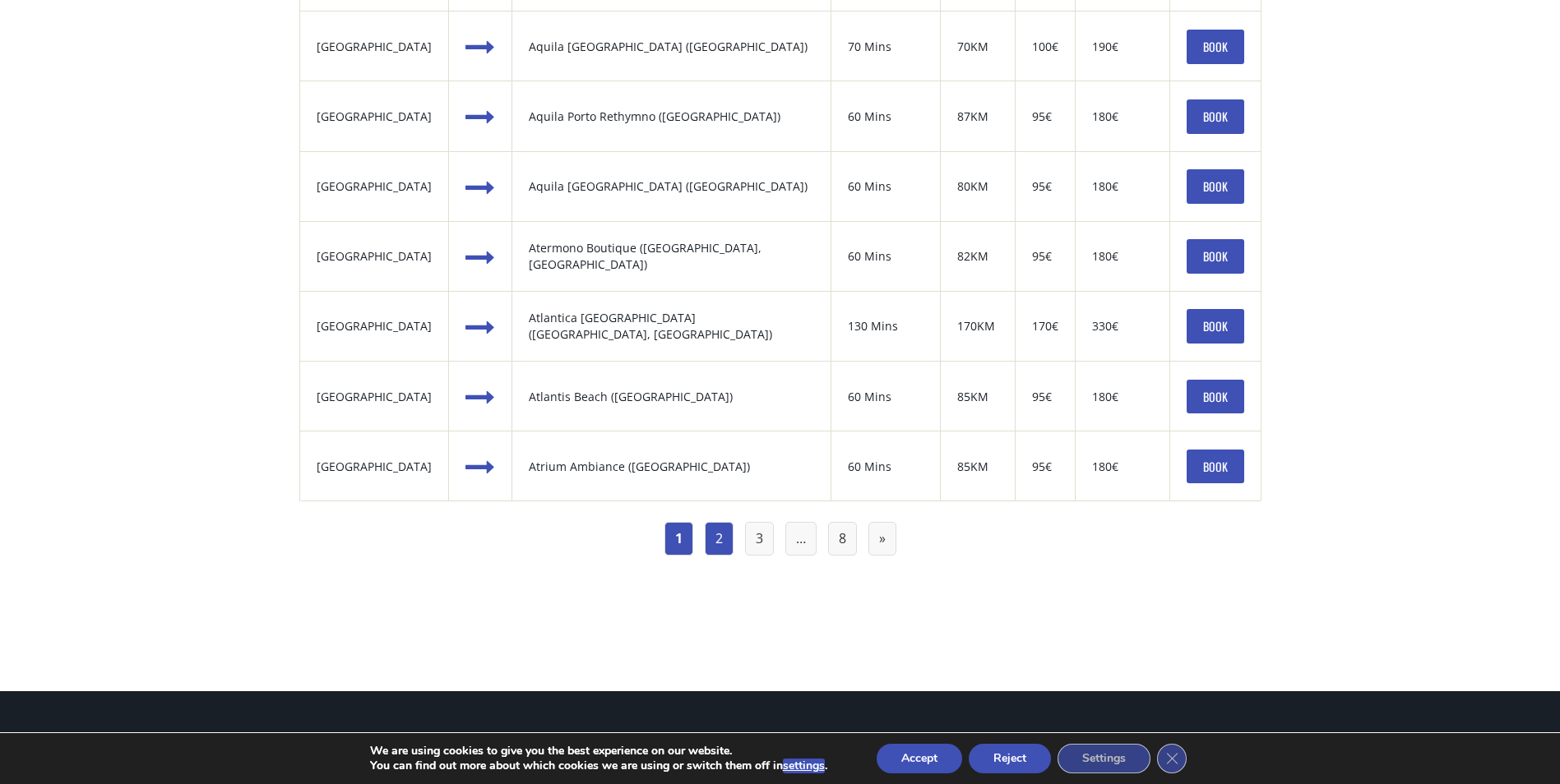
click at [719, 539] on link "2" at bounding box center [719, 539] width 28 height 34
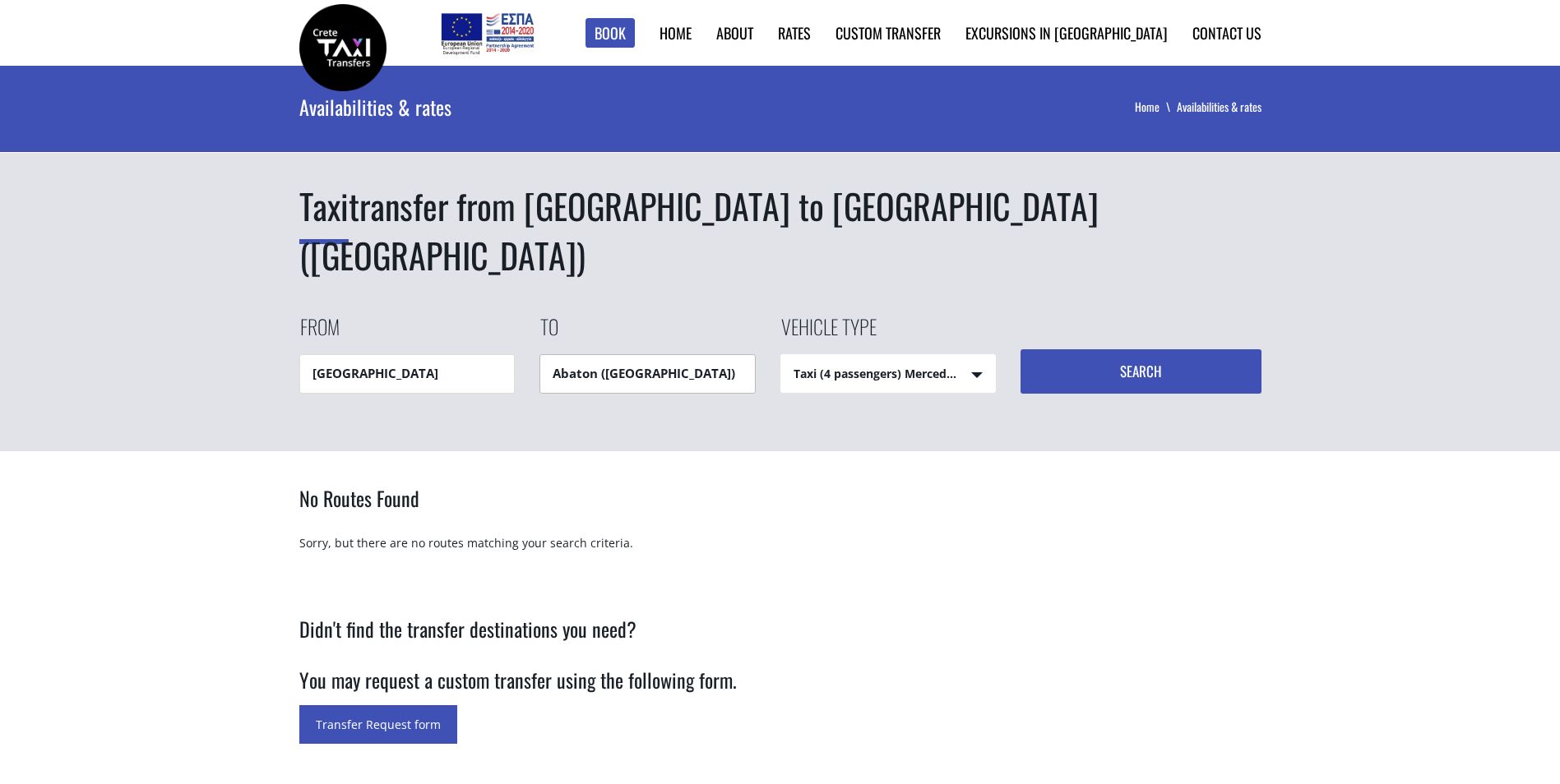
click at [676, 354] on input "Abaton (Hersonissos)" at bounding box center [648, 374] width 216 height 39
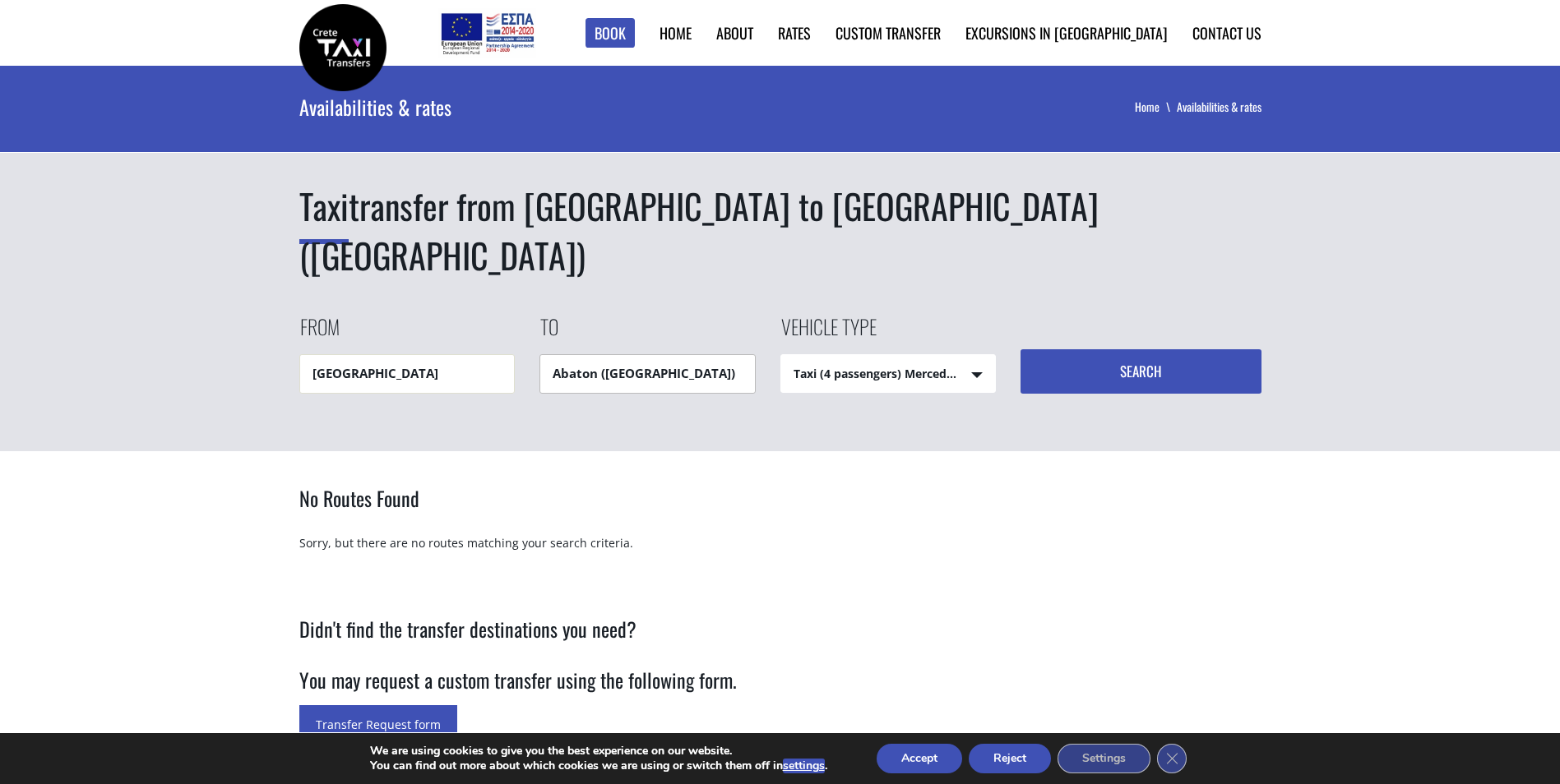
drag, startPoint x: 714, startPoint y: 324, endPoint x: 530, endPoint y: 318, distance: 184.1
click at [530, 318] on div "From Heraklion airport To Abaton (Hersonissos) Vehicle type Taxi (4 passengers)…" at bounding box center [780, 353] width 962 height 82
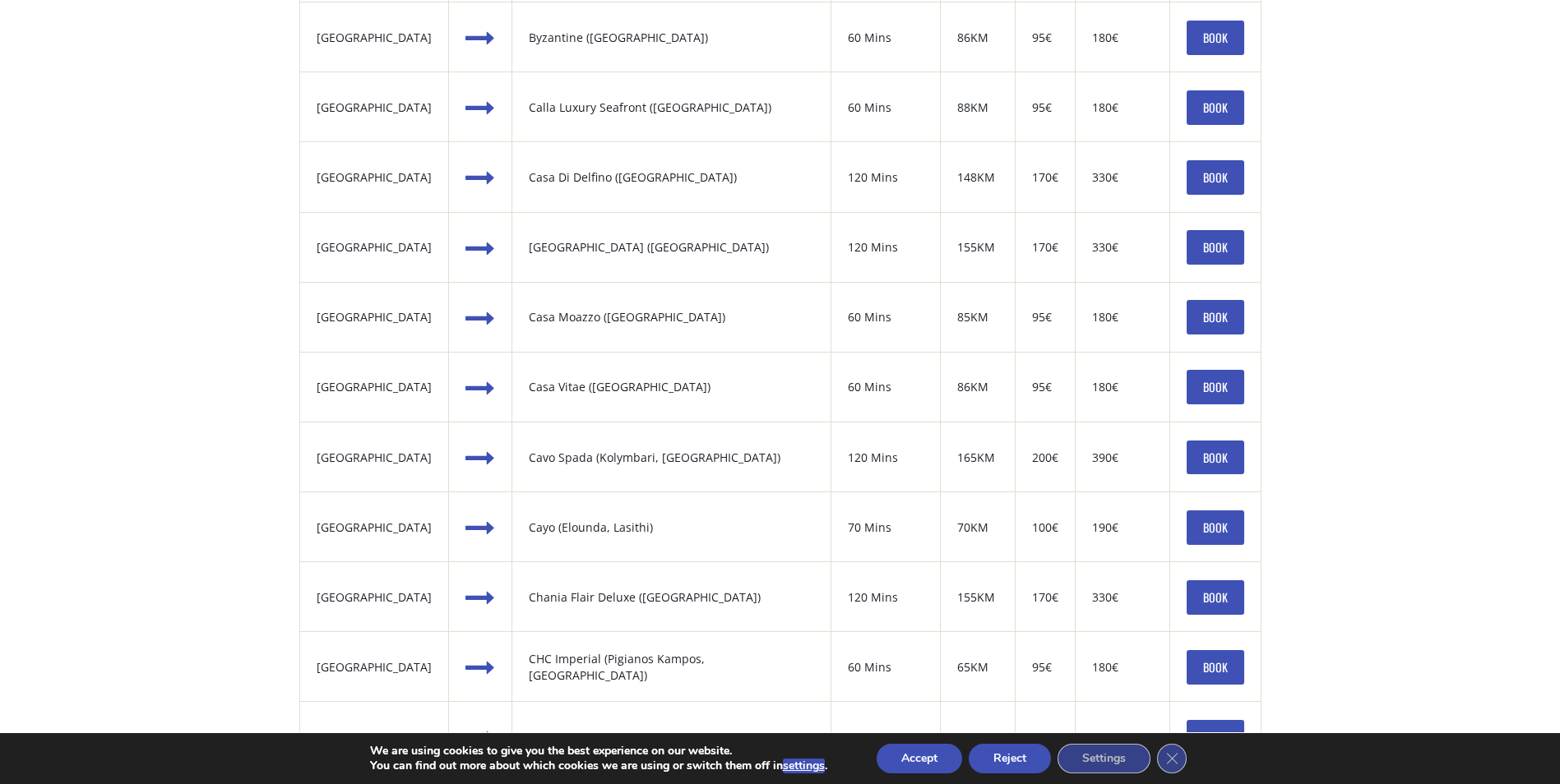
scroll to position [1232, 0]
